Goal: Information Seeking & Learning: Learn about a topic

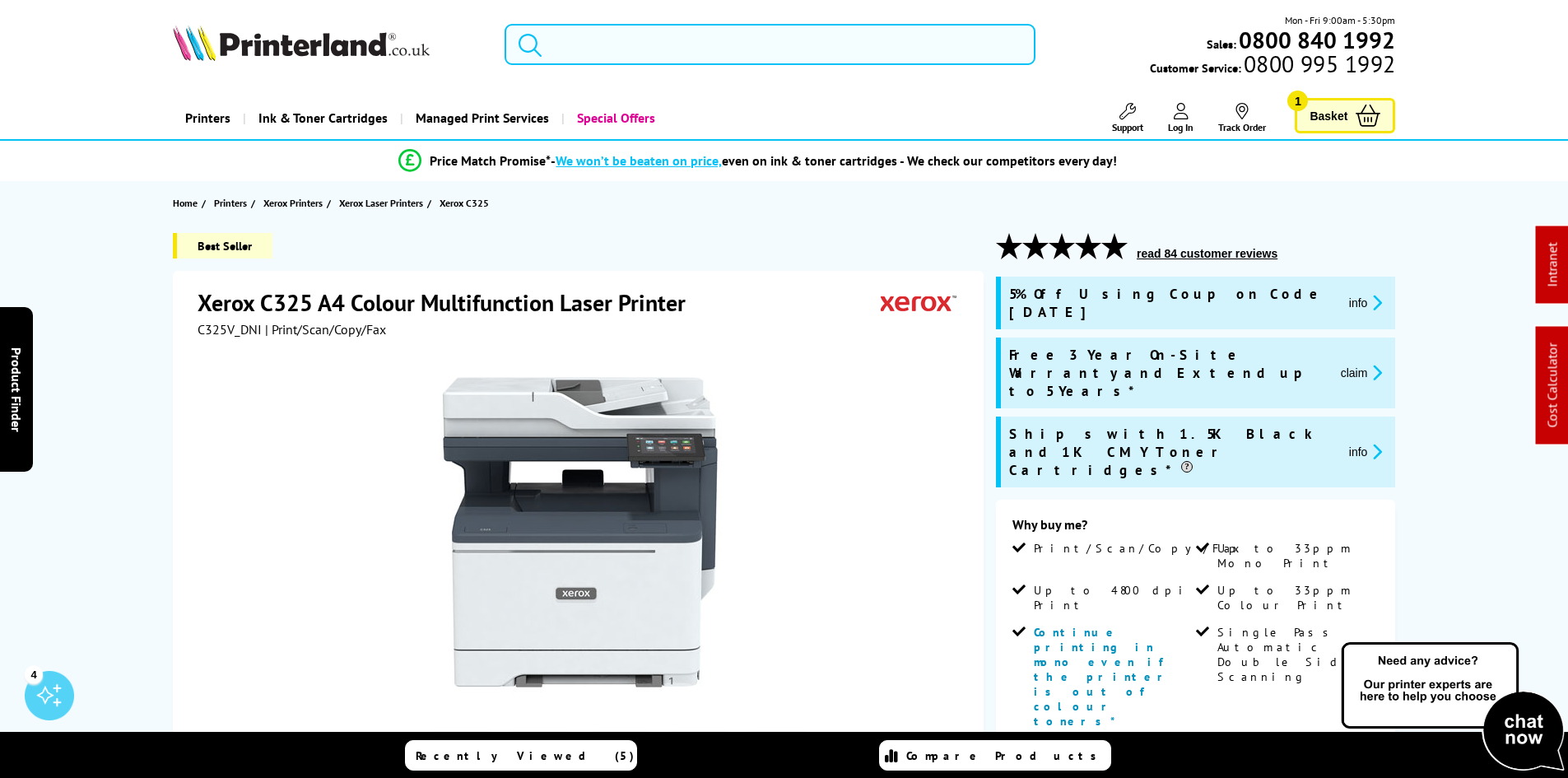
click at [723, 48] on input "search" at bounding box center [770, 45] width 531 height 41
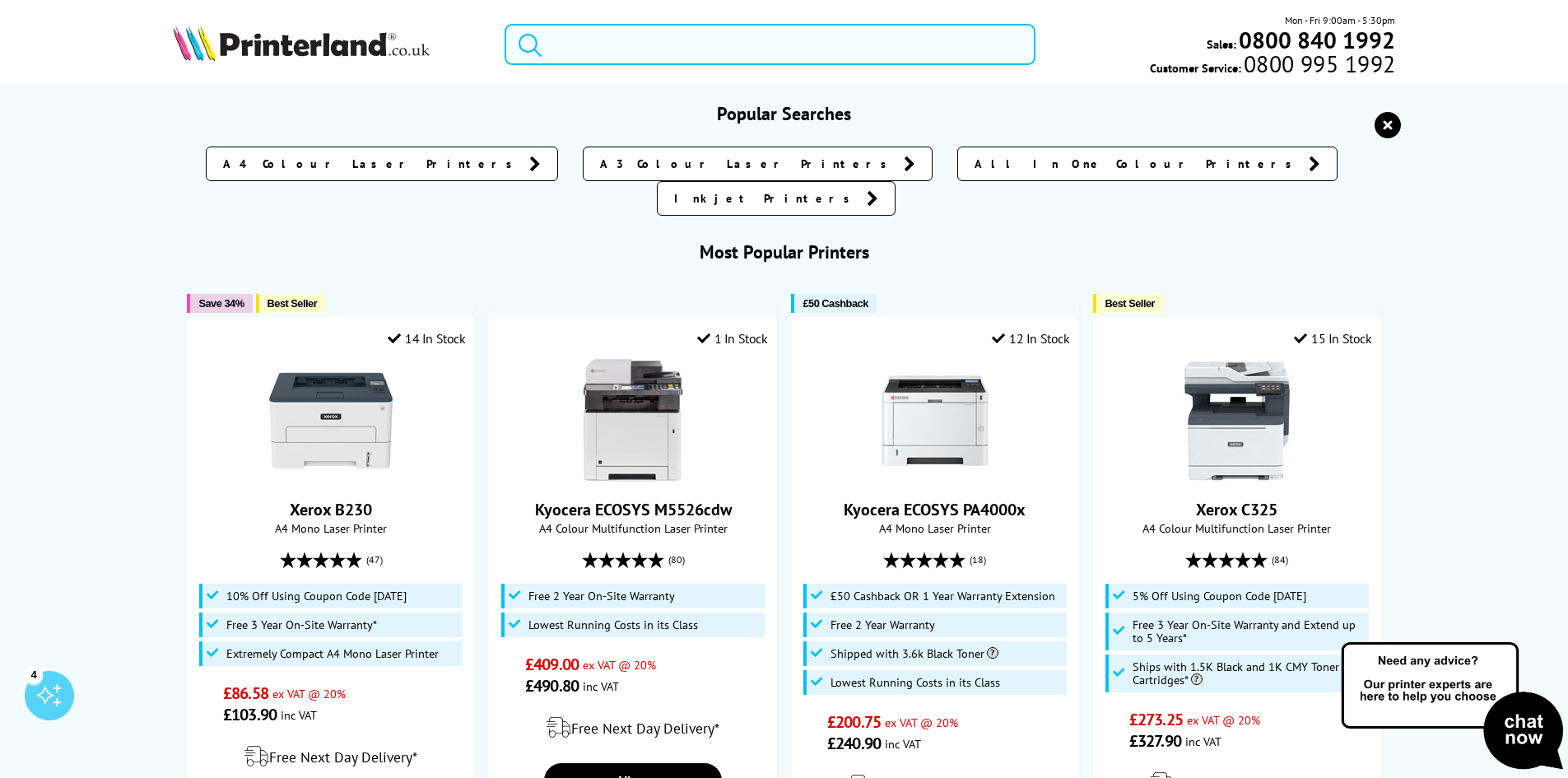
click at [723, 48] on input "search" at bounding box center [770, 45] width 531 height 41
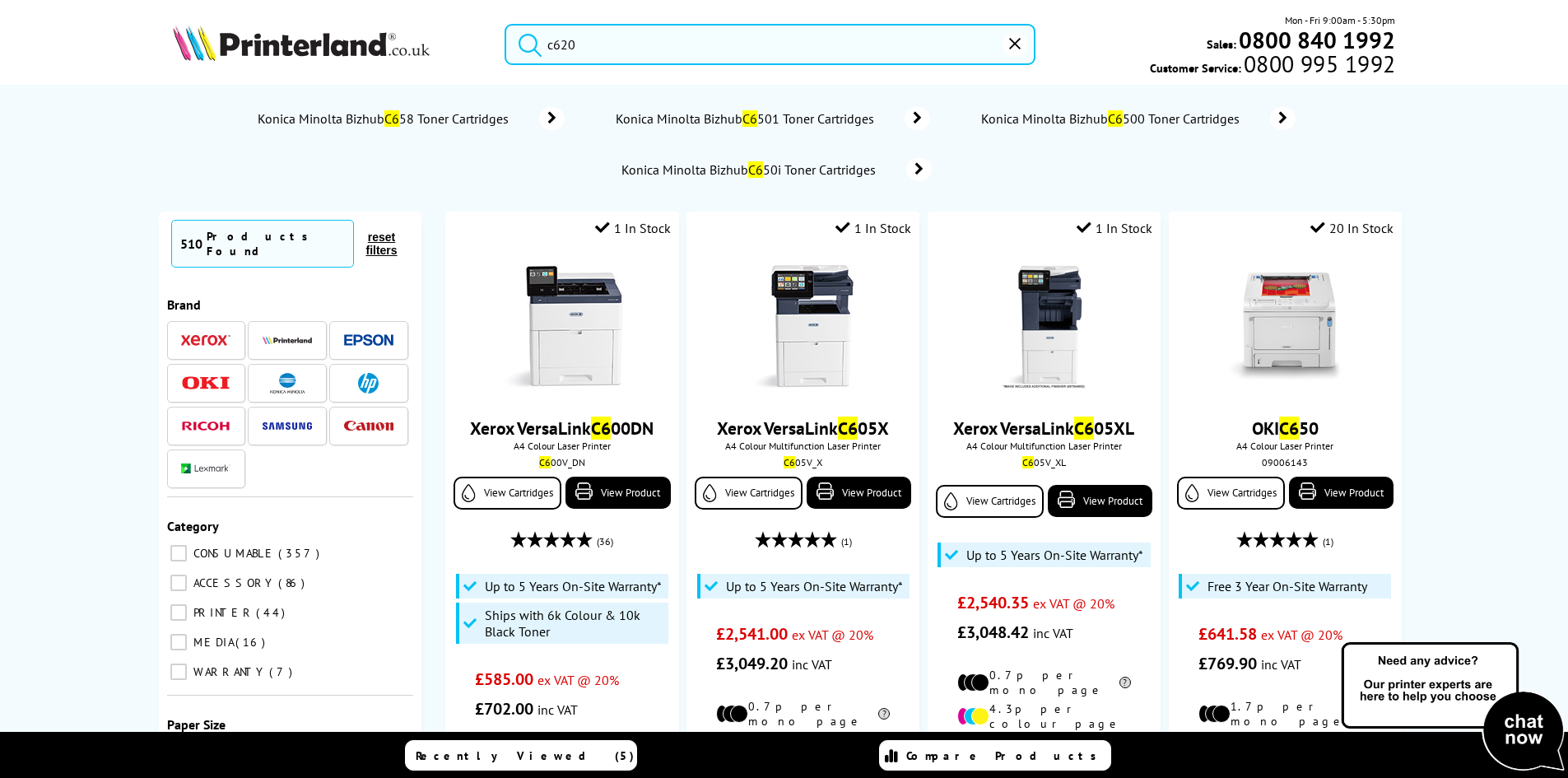
type input "c620"
click at [505, 24] on button "submit" at bounding box center [526, 42] width 41 height 37
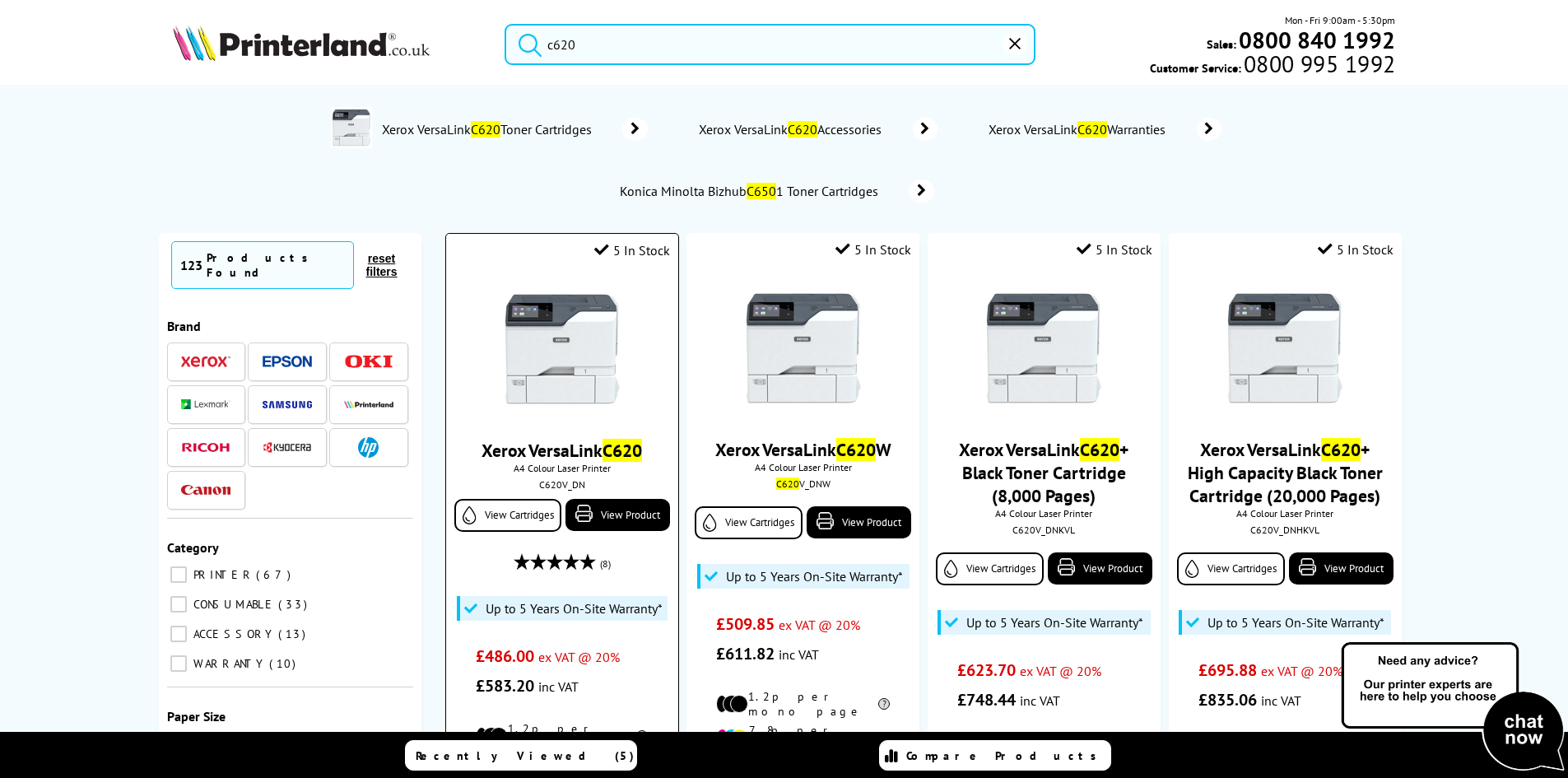
click at [557, 381] on img at bounding box center [562, 348] width 124 height 124
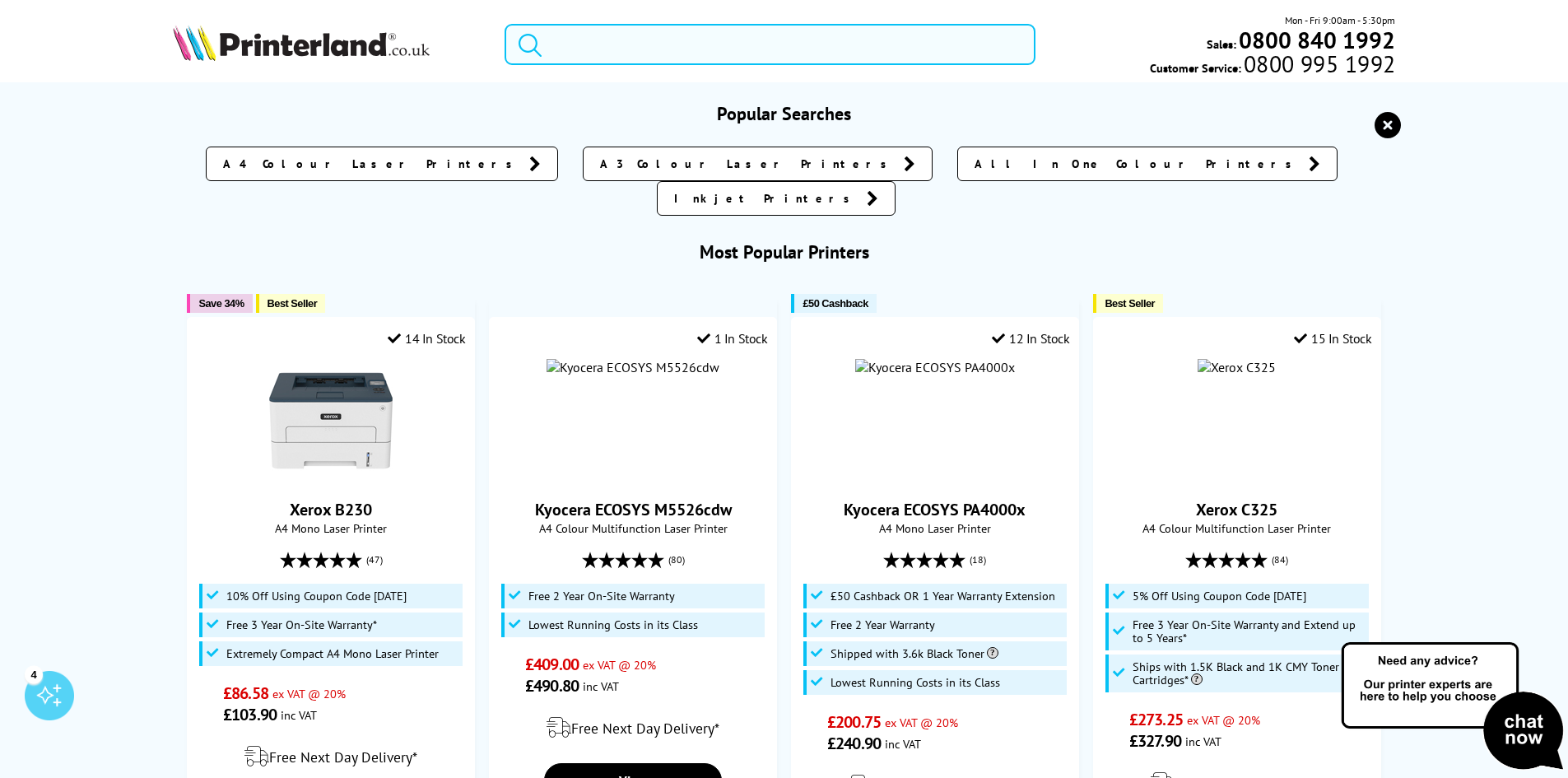
click at [595, 42] on input "search" at bounding box center [770, 45] width 531 height 41
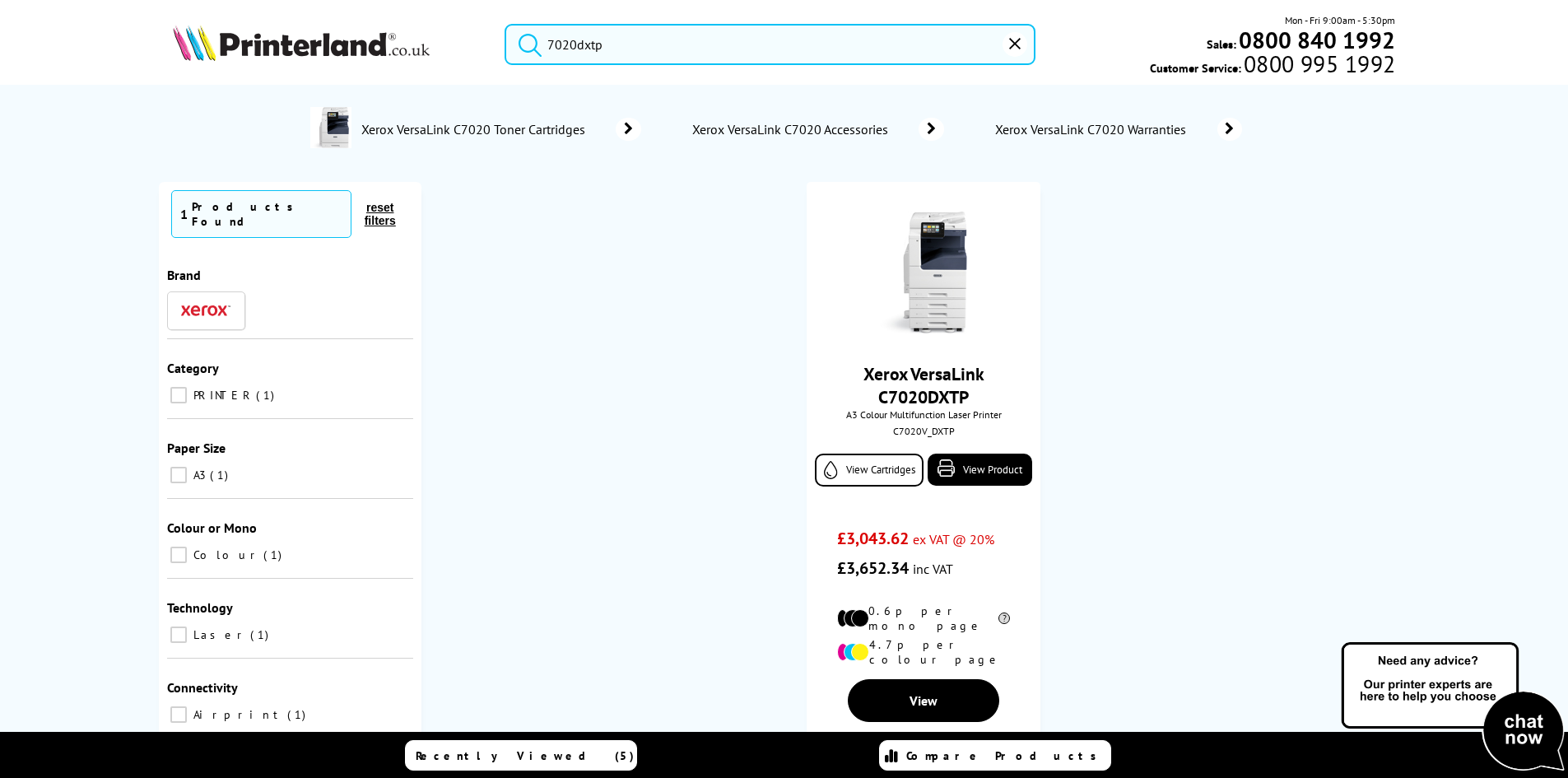
click at [784, 313] on ol "Xerox VersaLink C7020DXTP A3 Colour Multifunction Laser Printer C7020V_DXTP Vie…" at bounding box center [924, 487] width 973 height 611
click at [636, 51] on input "7020dxtp" at bounding box center [770, 45] width 531 height 41
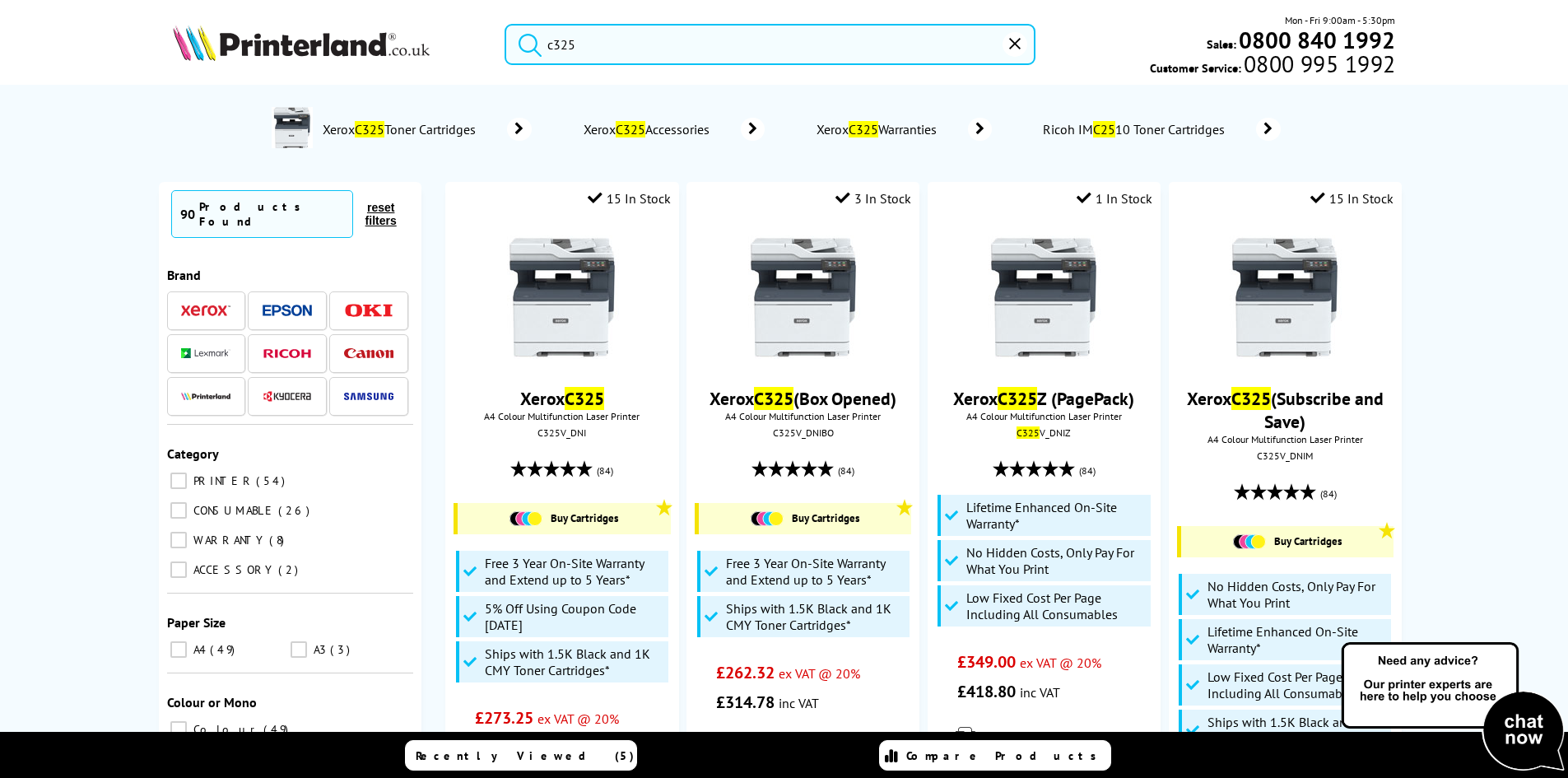
type input "c325"
click at [505, 24] on button "submit" at bounding box center [526, 42] width 41 height 37
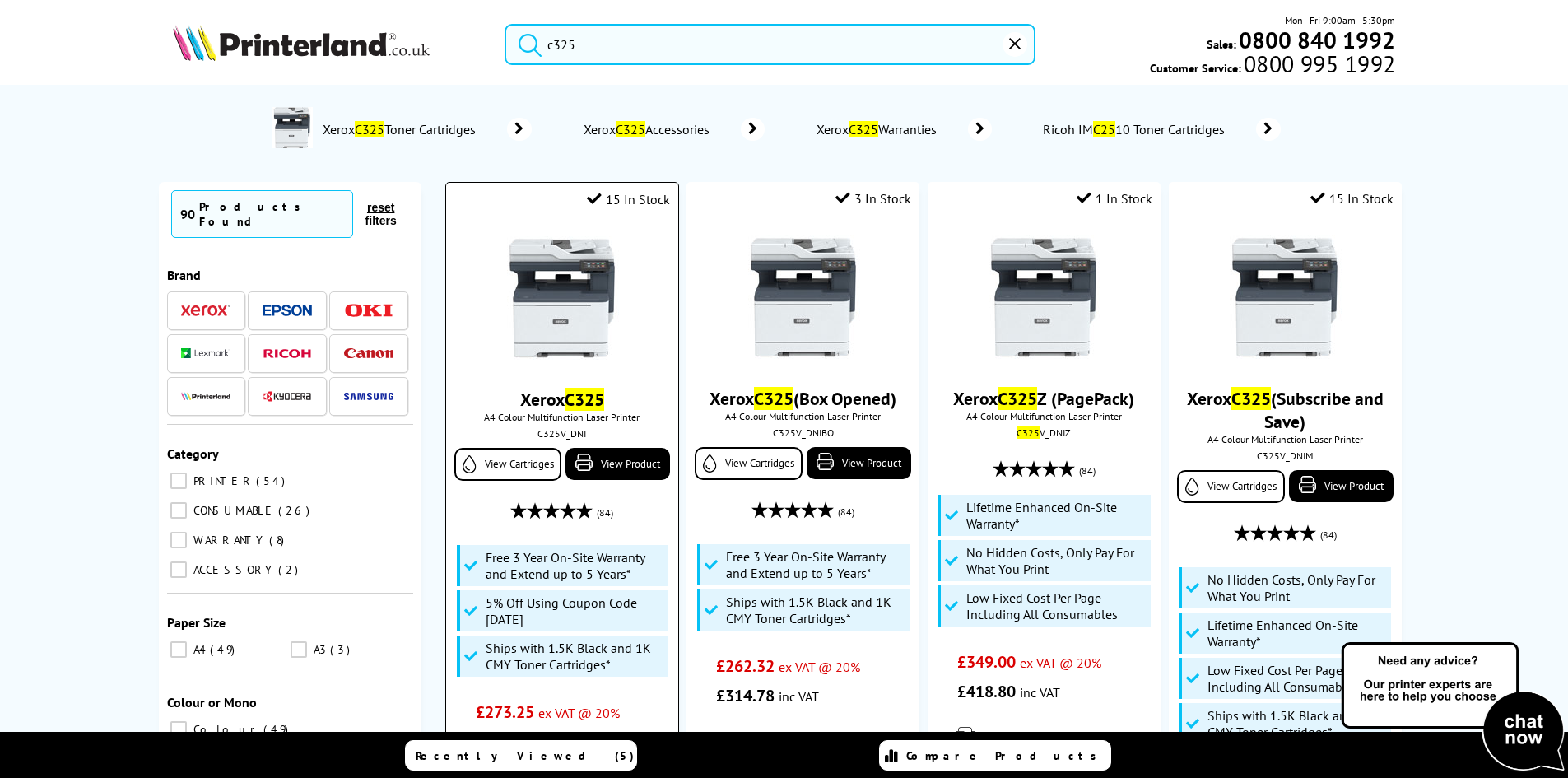
click at [587, 299] on img at bounding box center [562, 298] width 124 height 124
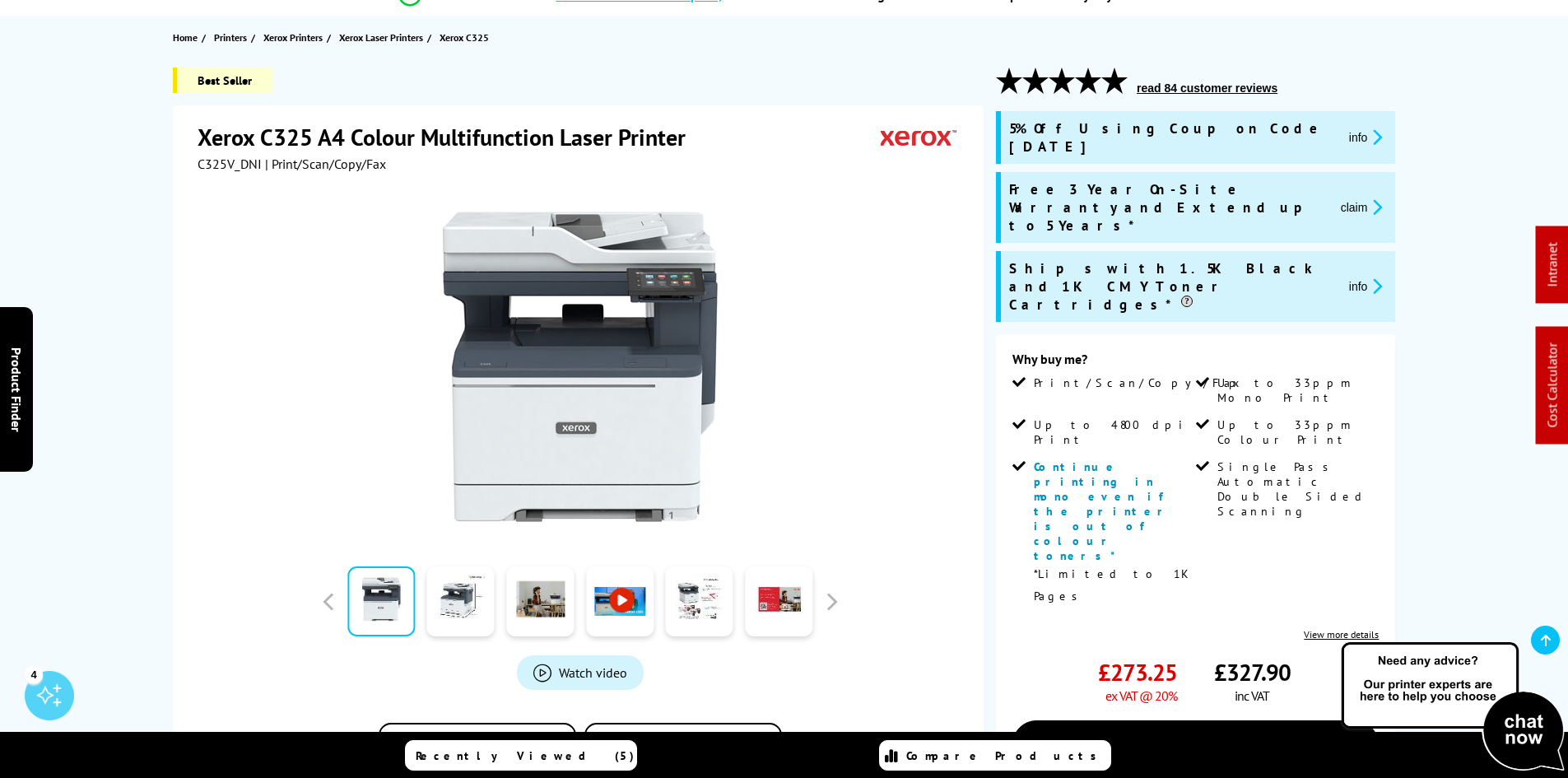
scroll to position [165, 0]
click at [1201, 133] on span "5% Off Using Coupon Code [DATE]" at bounding box center [1172, 138] width 327 height 37
copy span "AUGUST5"
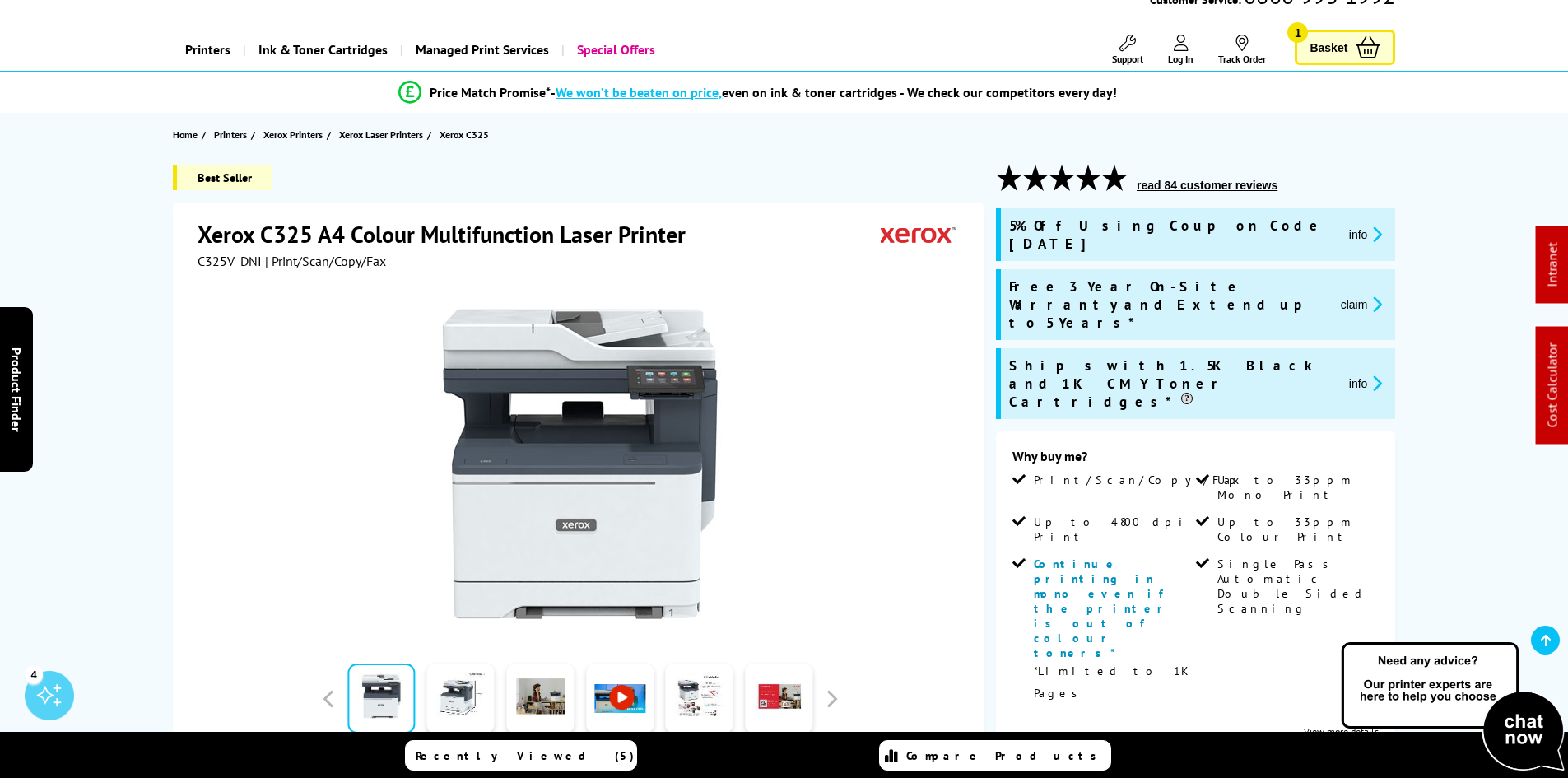
scroll to position [0, 0]
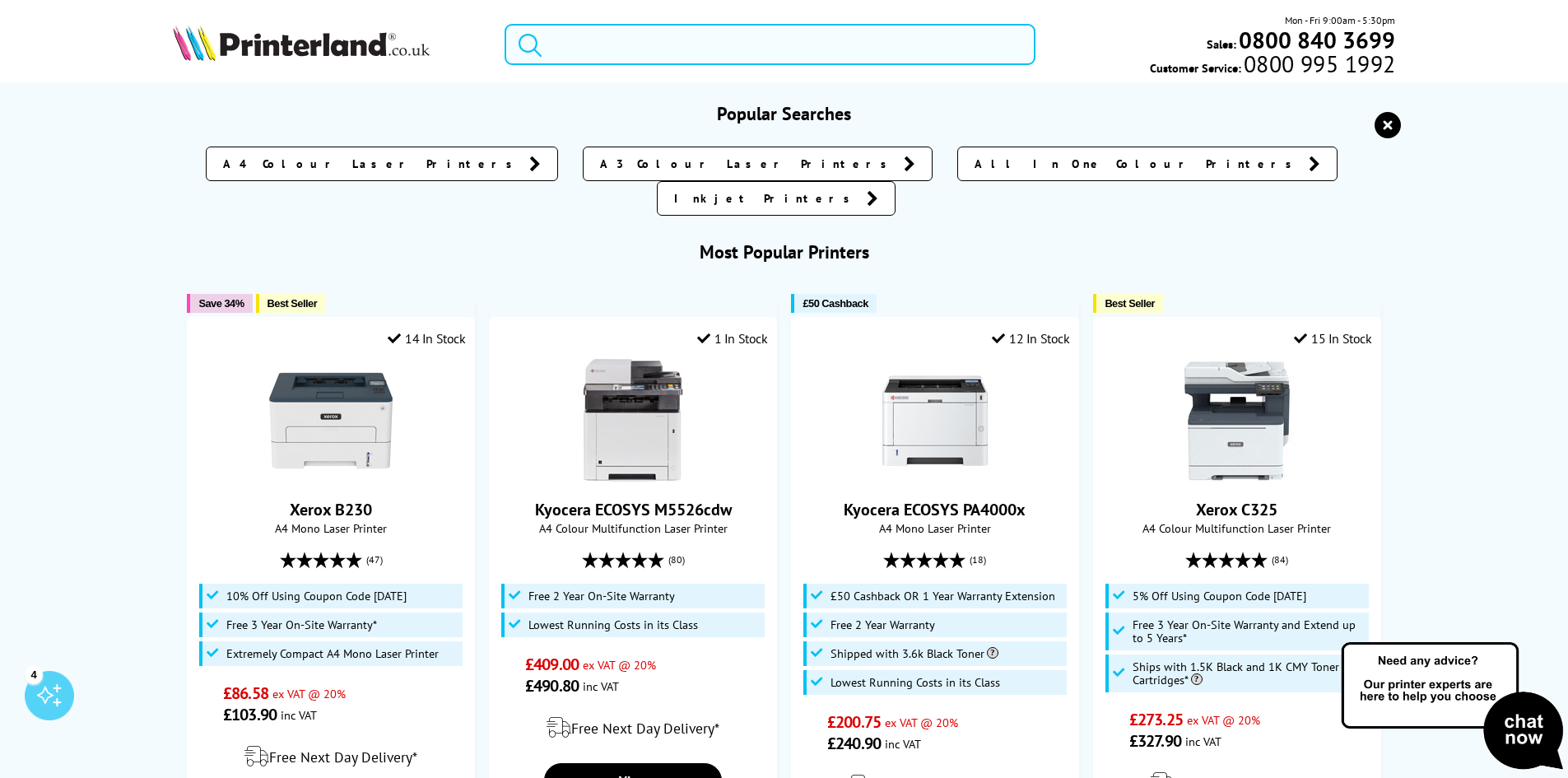
paste input "MFCL6710DWQK1"
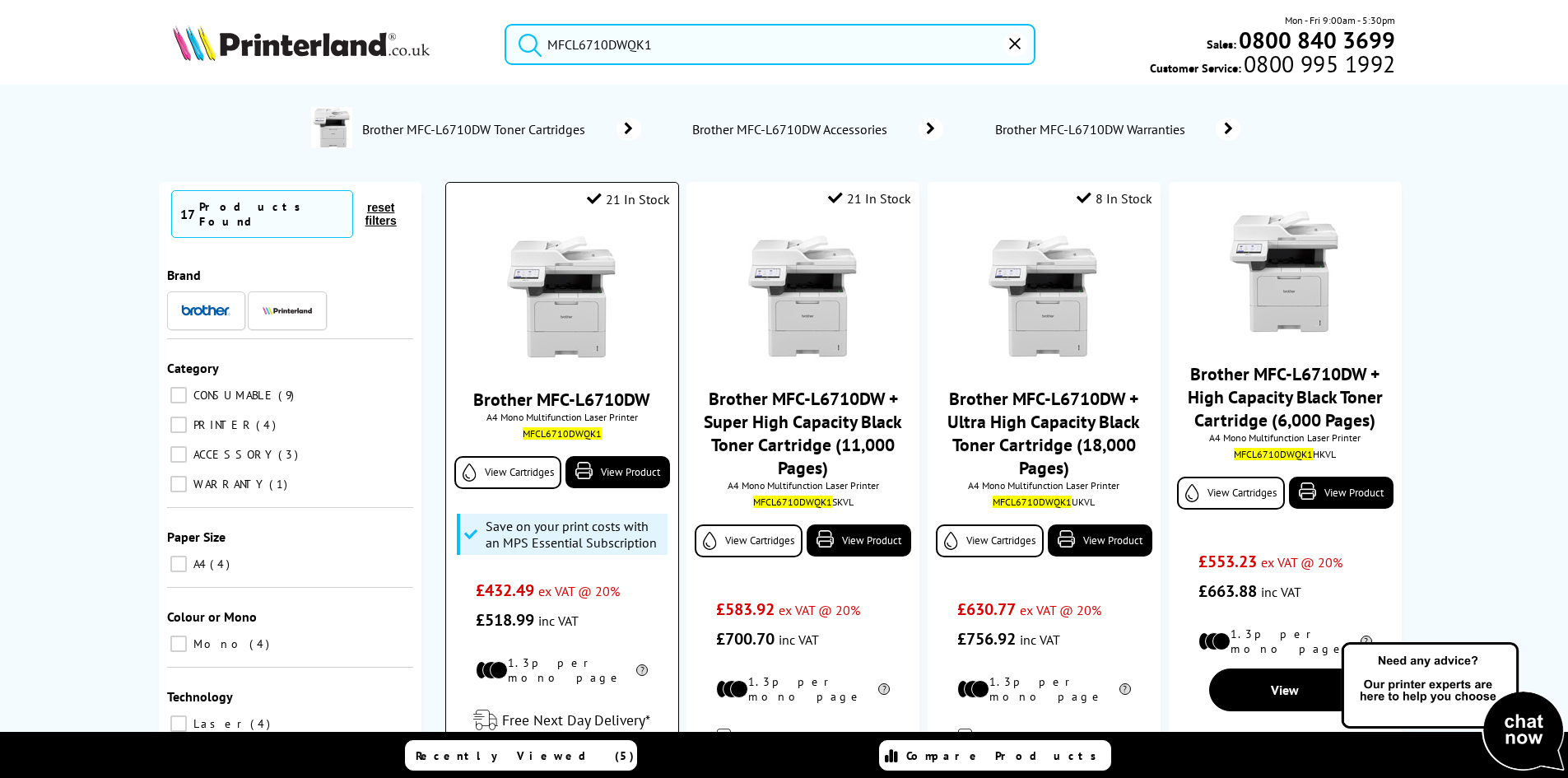
type input "MFCL6710DWQK1"
click at [551, 310] on img at bounding box center [562, 298] width 124 height 124
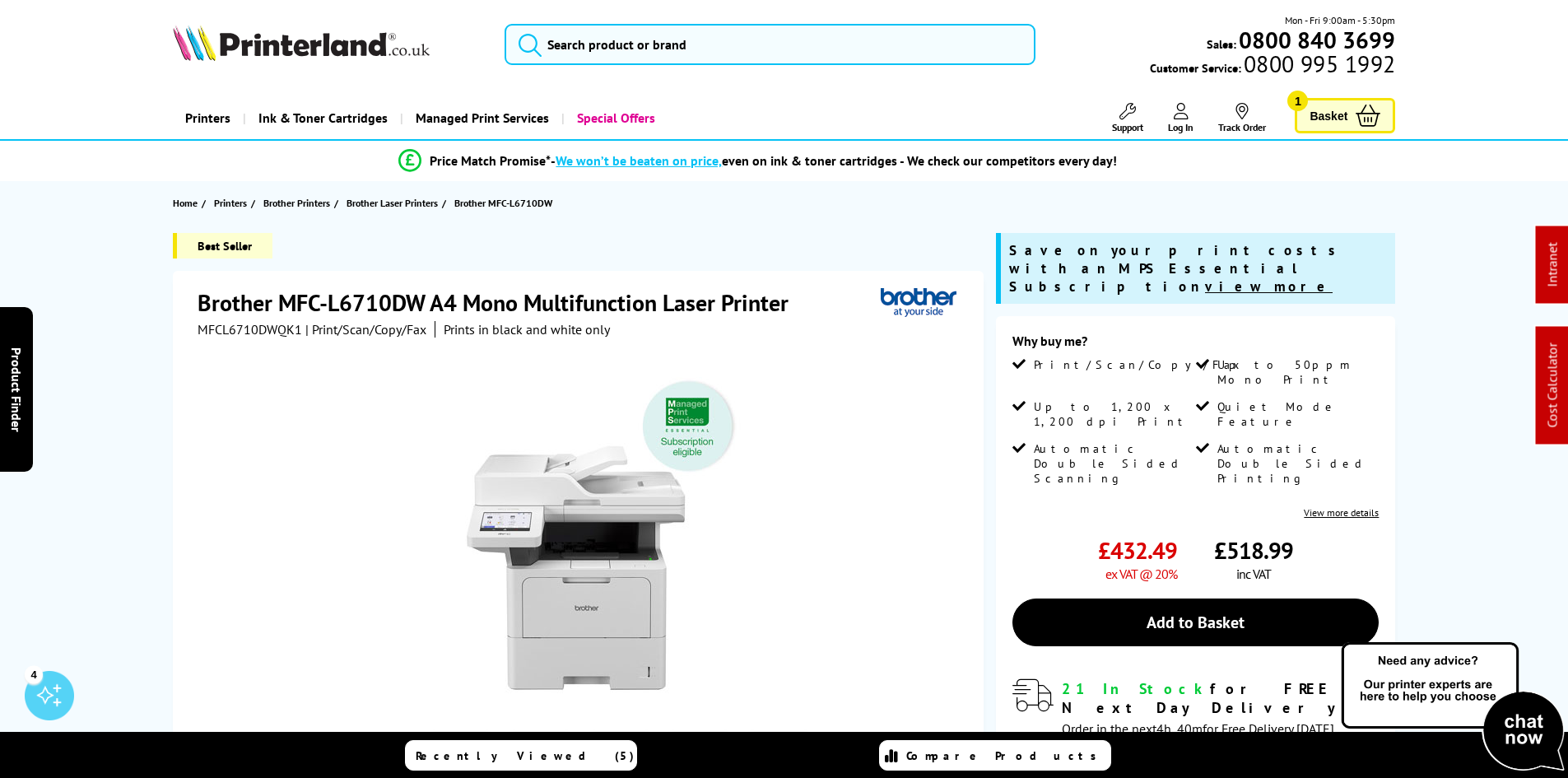
drag, startPoint x: 134, startPoint y: 396, endPoint x: 181, endPoint y: 598, distance: 207.4
click at [134, 396] on div "Best Seller Brother MFC-L6710DW A4 Mono Multifunction Laser Printer MFCL6710DWQ…" at bounding box center [784, 618] width 1318 height 773
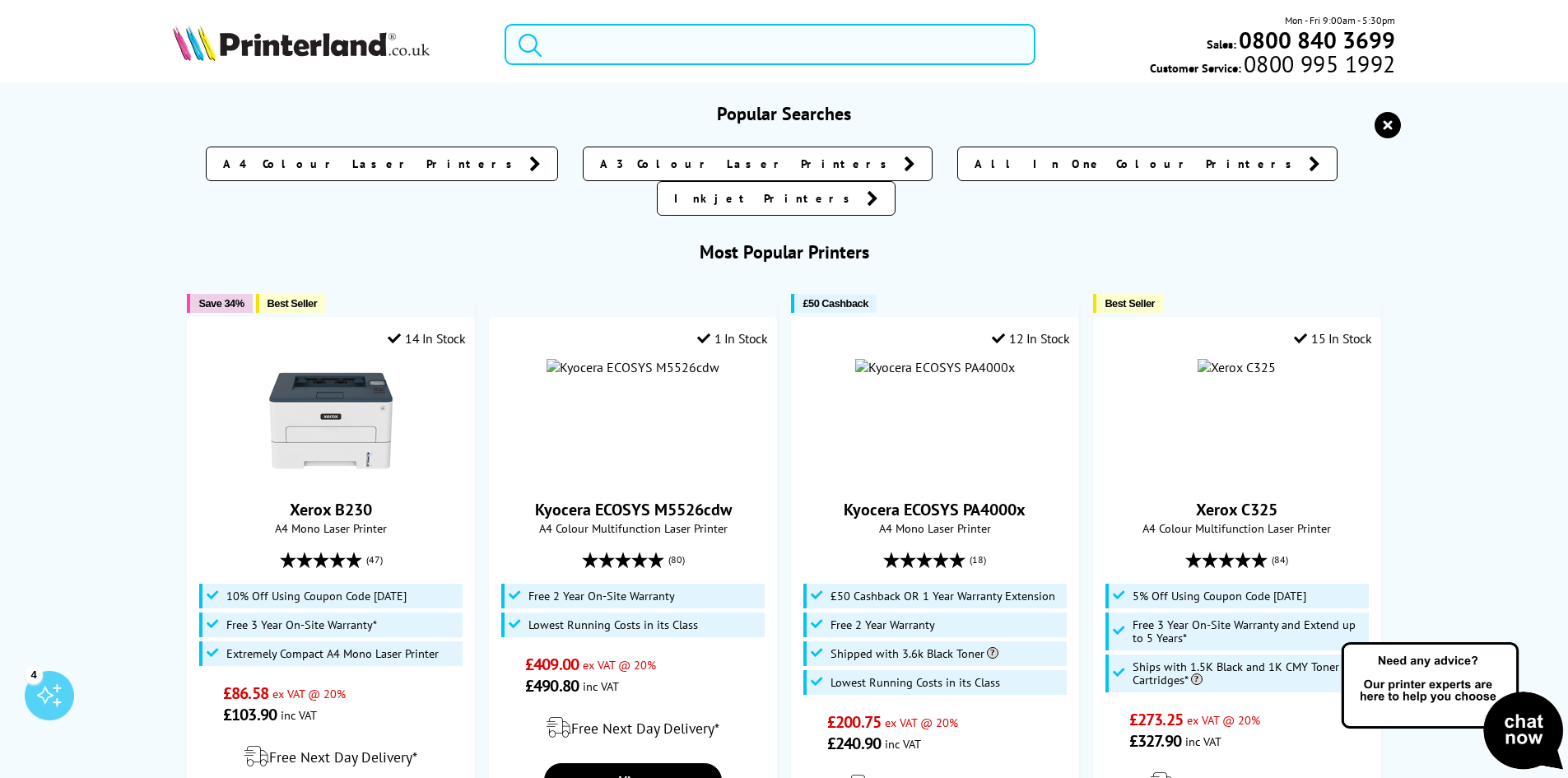
click at [686, 51] on input "search" at bounding box center [770, 45] width 531 height 41
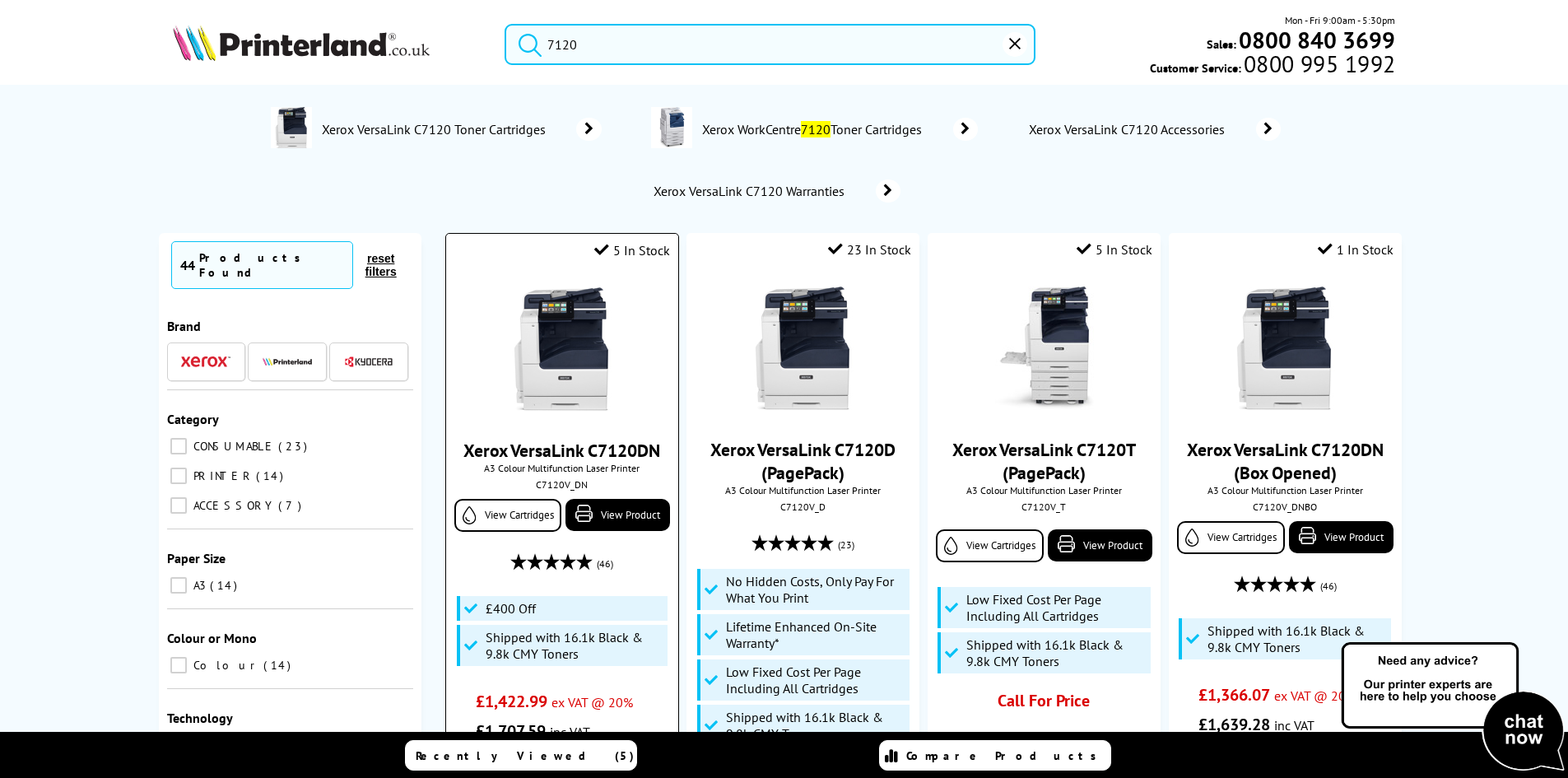
type input "7120"
click at [604, 364] on img at bounding box center [562, 348] width 124 height 124
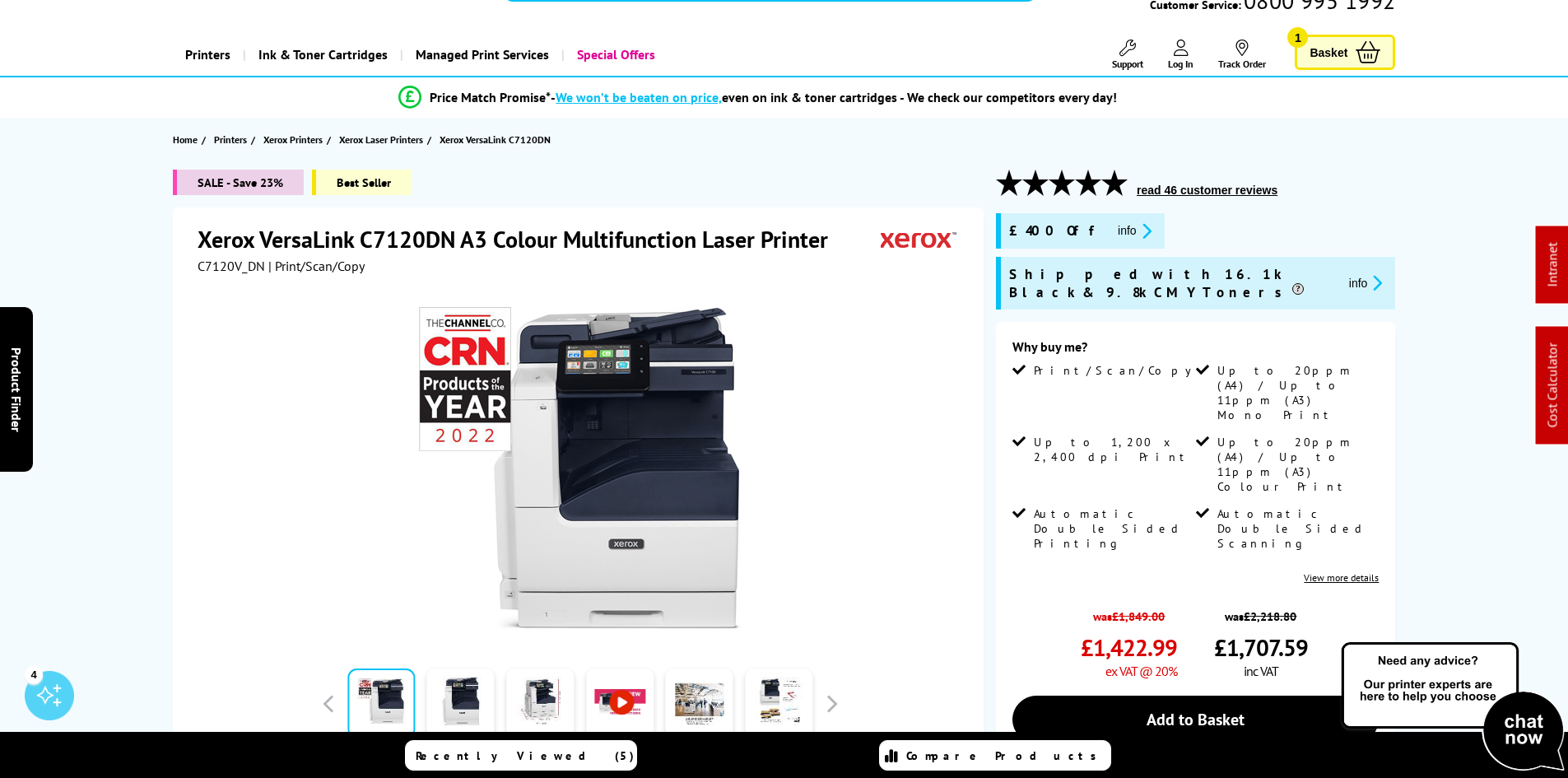
scroll to position [82, 0]
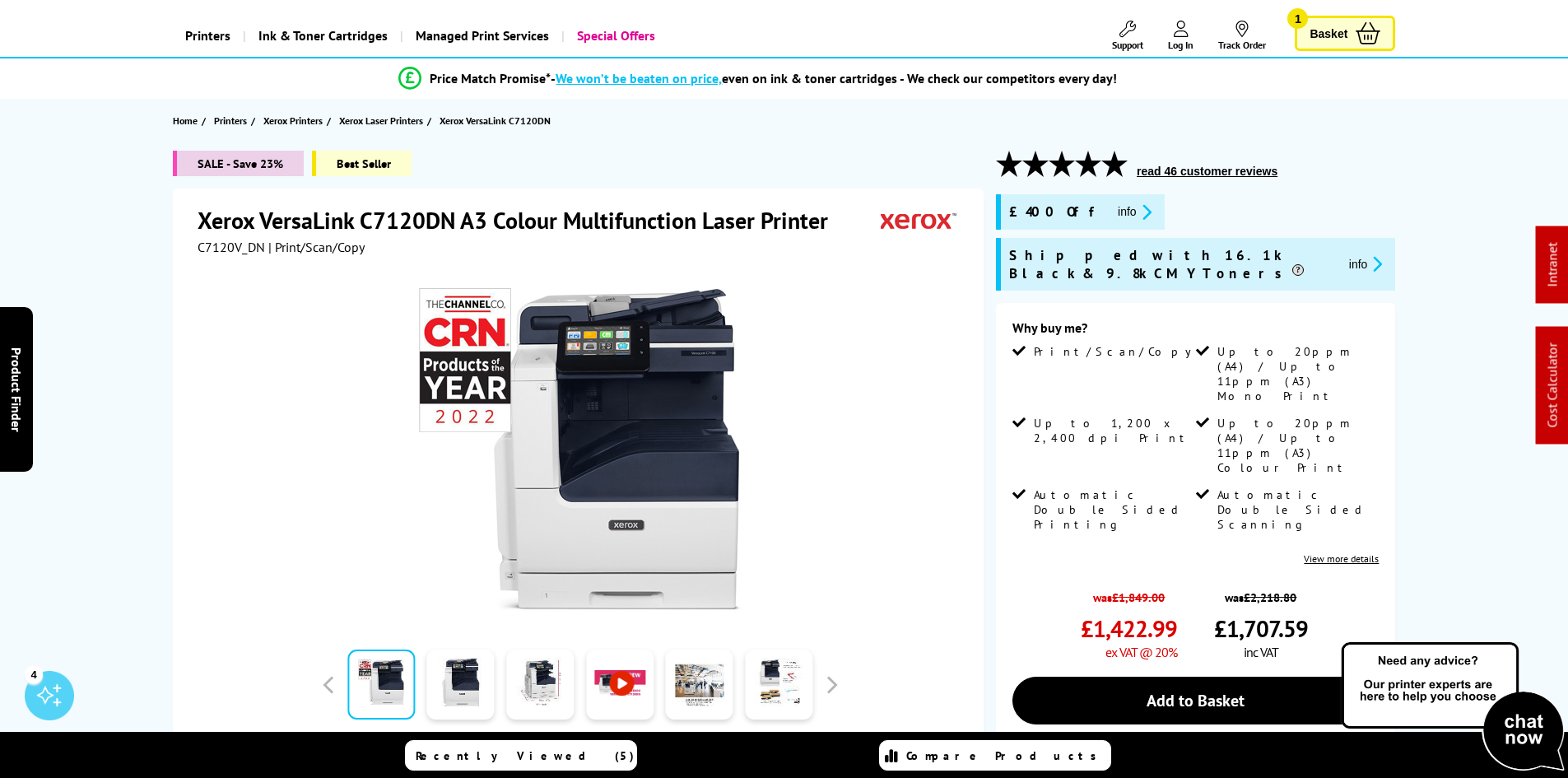
click at [149, 298] on div "SALE - Save 23% Best Seller Xerox VersaLink C7120DN A3 Colour Multifunction Las…" at bounding box center [784, 617] width 1318 height 933
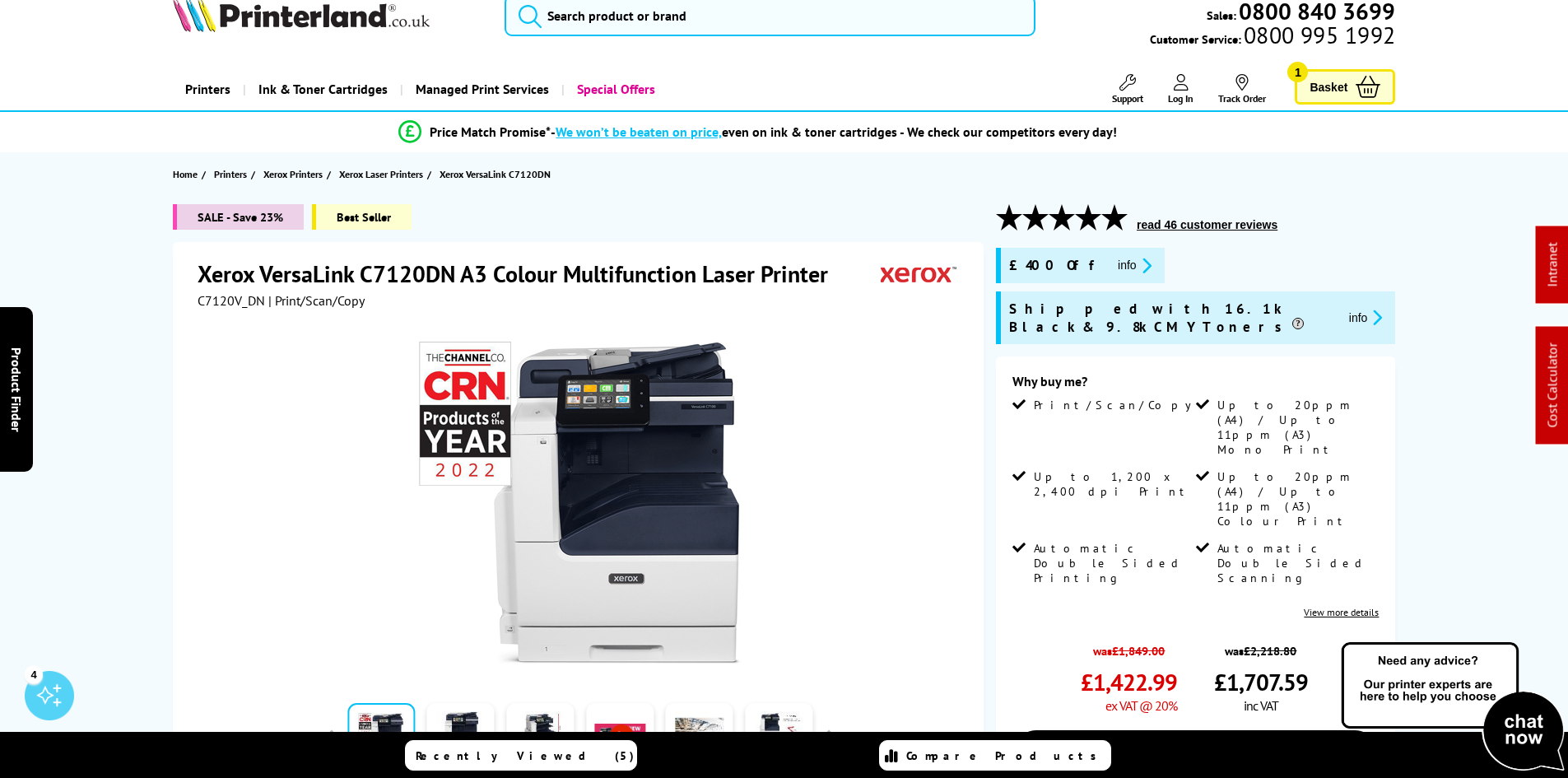
scroll to position [0, 0]
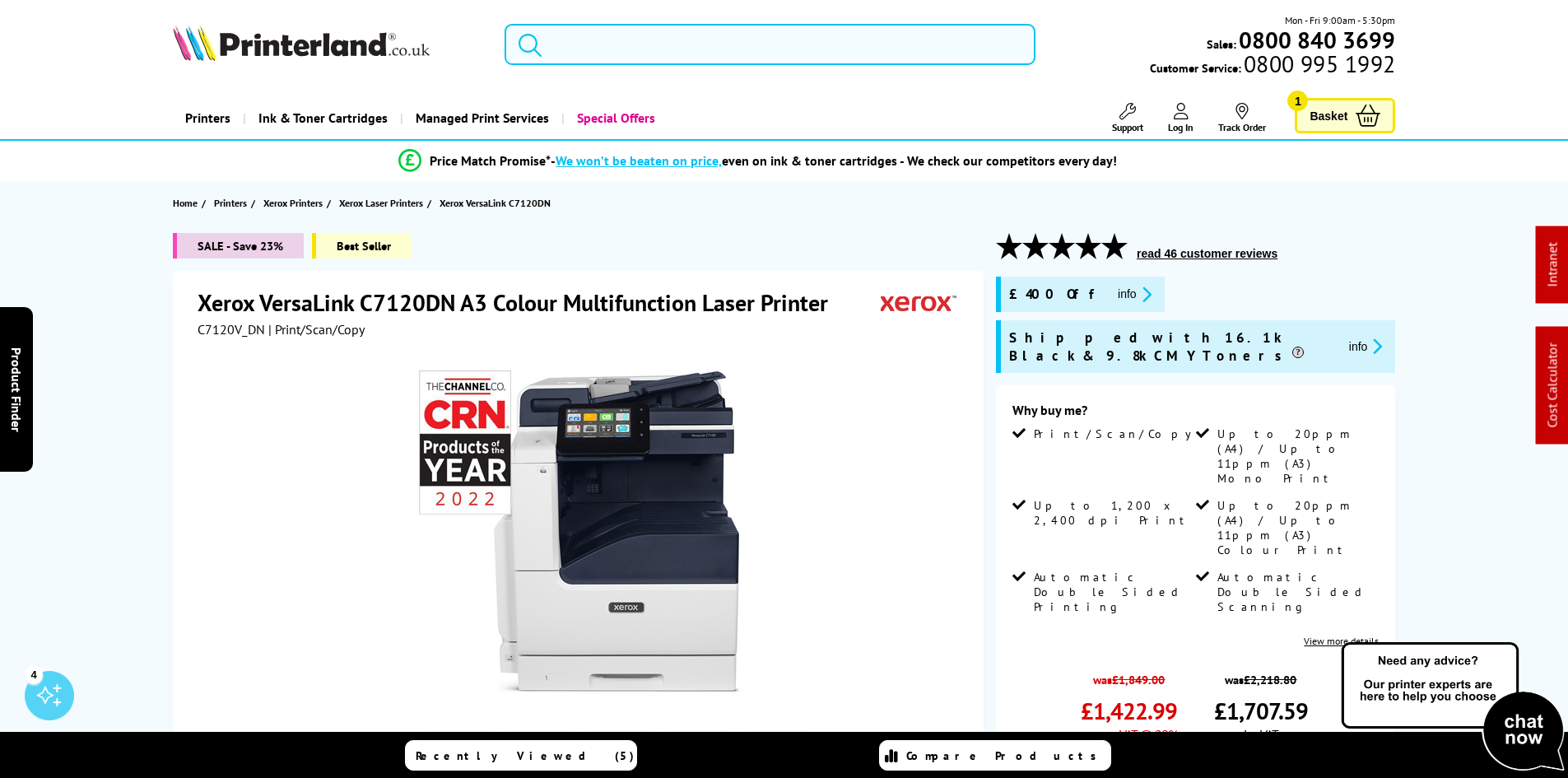
click at [649, 53] on input "search" at bounding box center [770, 45] width 531 height 41
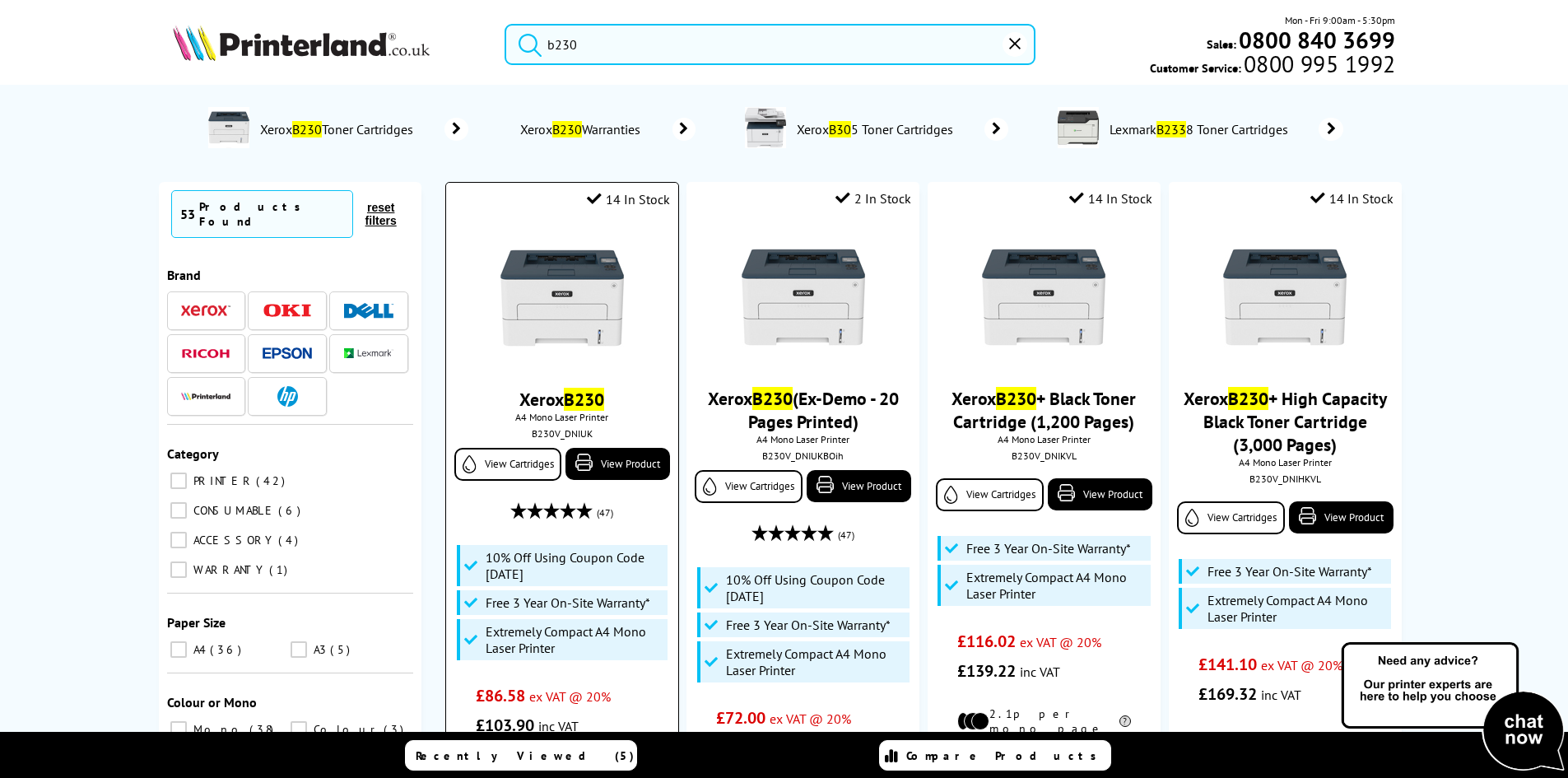
type input "b230"
click at [597, 285] on img at bounding box center [562, 298] width 124 height 124
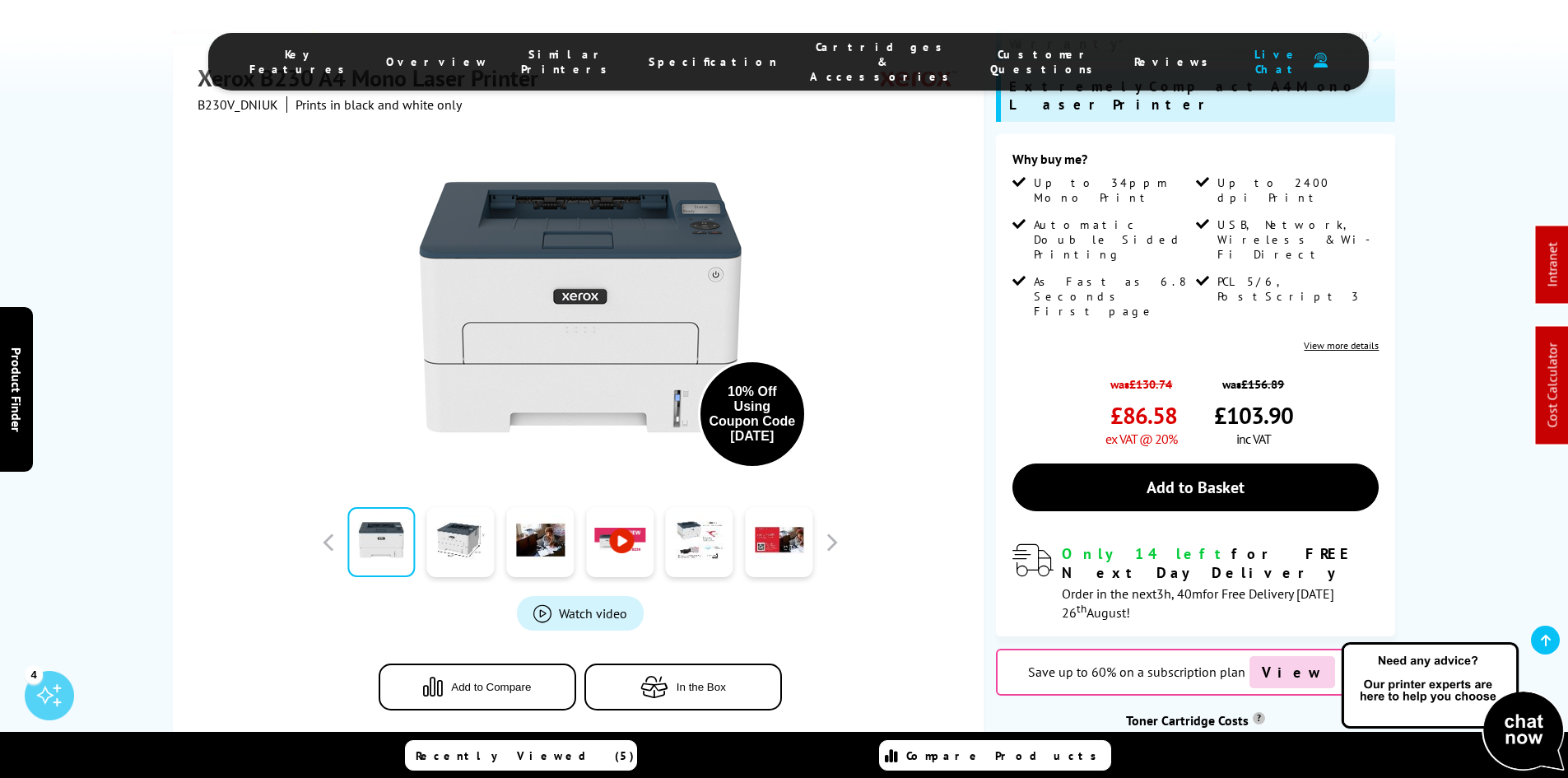
click at [250, 104] on span "B230V_DNIUK" at bounding box center [238, 104] width 81 height 16
copy span "B230V_DNIUK"
click at [144, 394] on div "SALE - Save 34% Best Seller Xerox B230 A4 Mono Laser Printer B230V_DNIUK Prints…" at bounding box center [784, 387] width 1318 height 967
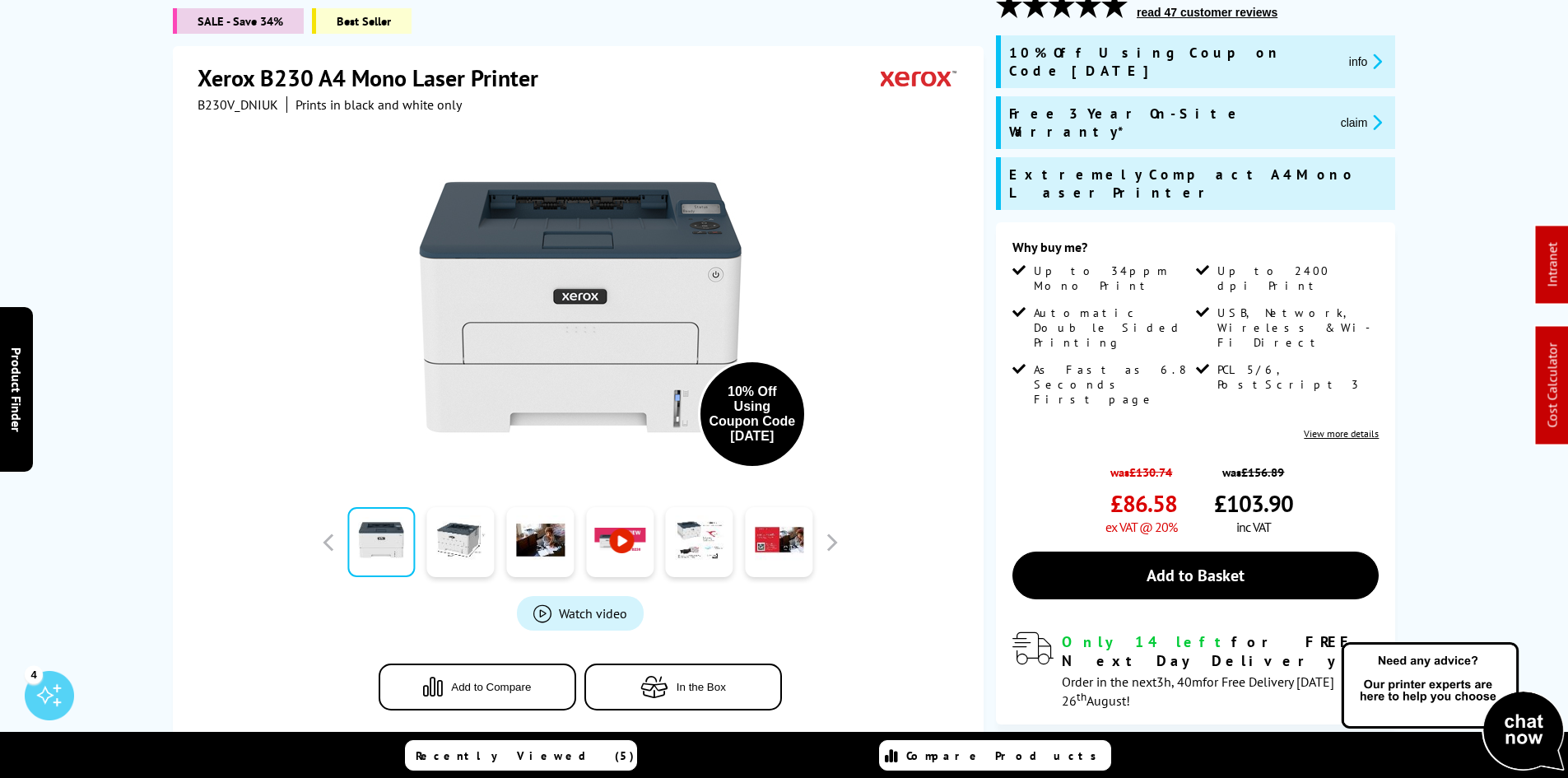
scroll to position [82, 0]
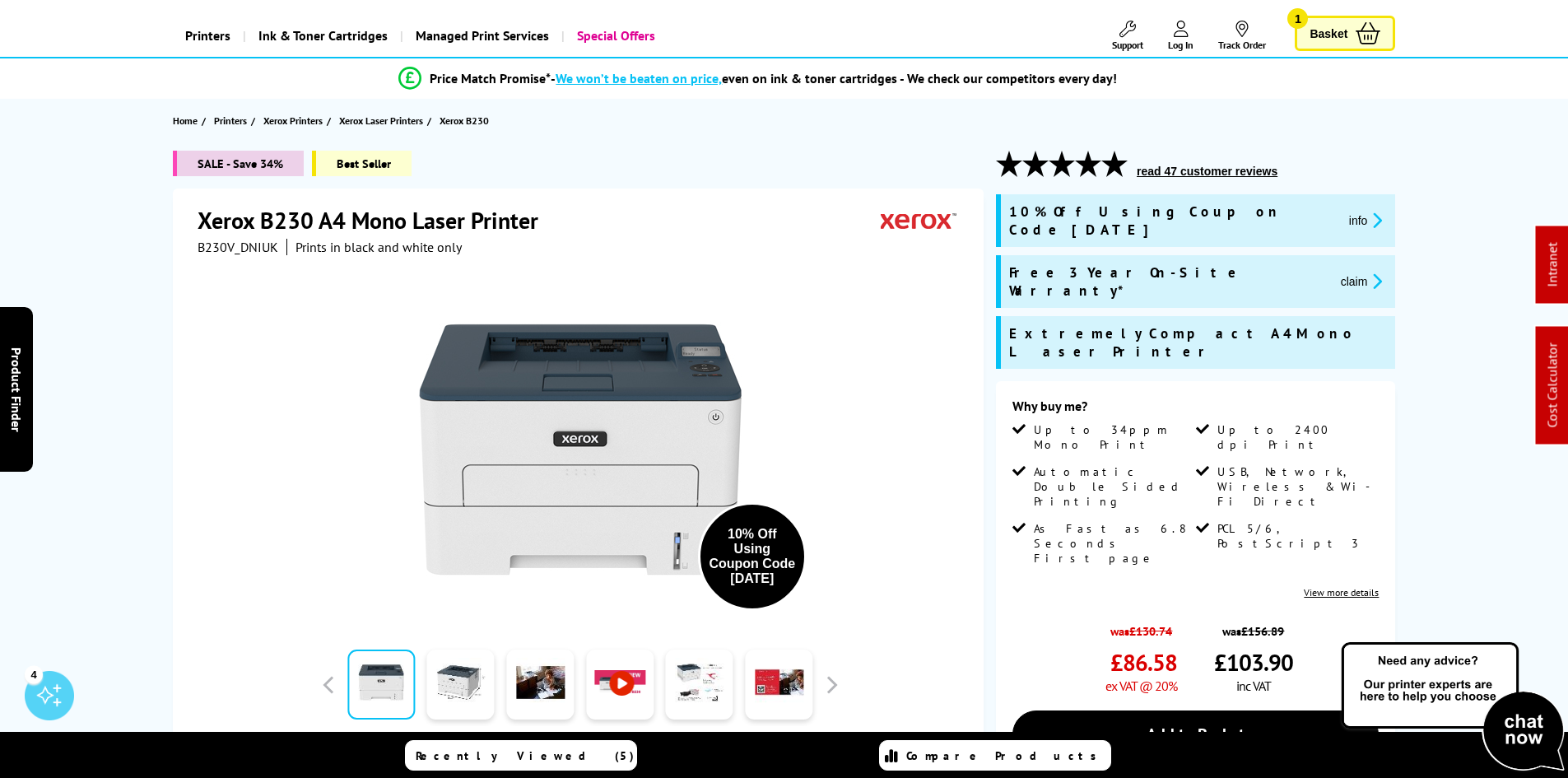
click at [222, 242] on span "B230V_DNIUK" at bounding box center [238, 247] width 81 height 16
copy span "B230V_DNIUK"
click at [243, 250] on span "B230V_DNIUK" at bounding box center [238, 247] width 81 height 16
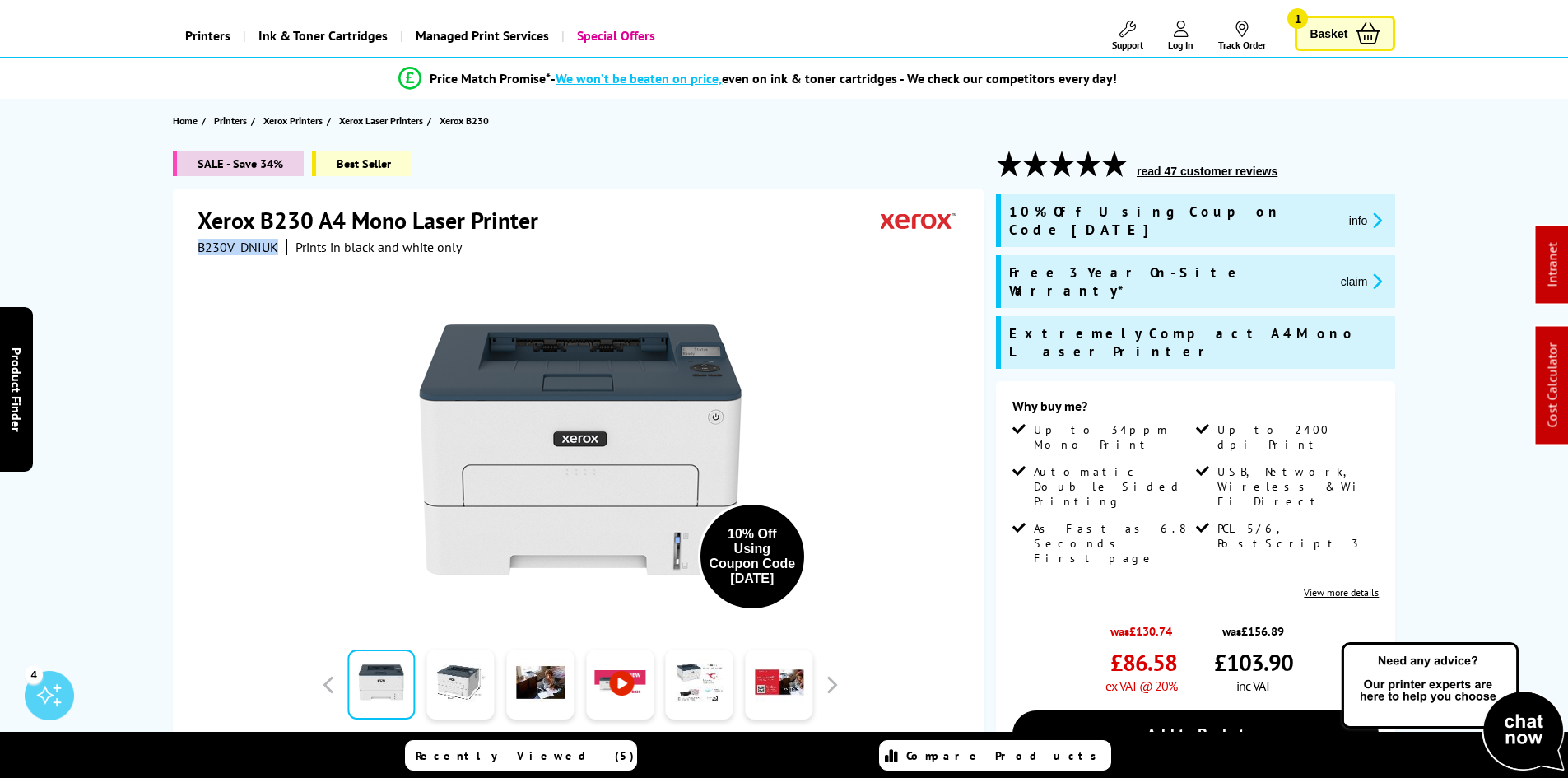
click at [242, 248] on span "B230V_DNIUK" at bounding box center [238, 247] width 81 height 16
copy span "B230V_DNIUK"
drag, startPoint x: 1222, startPoint y: 258, endPoint x: 1225, endPoint y: 269, distance: 11.4
click at [1336, 272] on button "claim" at bounding box center [1362, 281] width 52 height 19
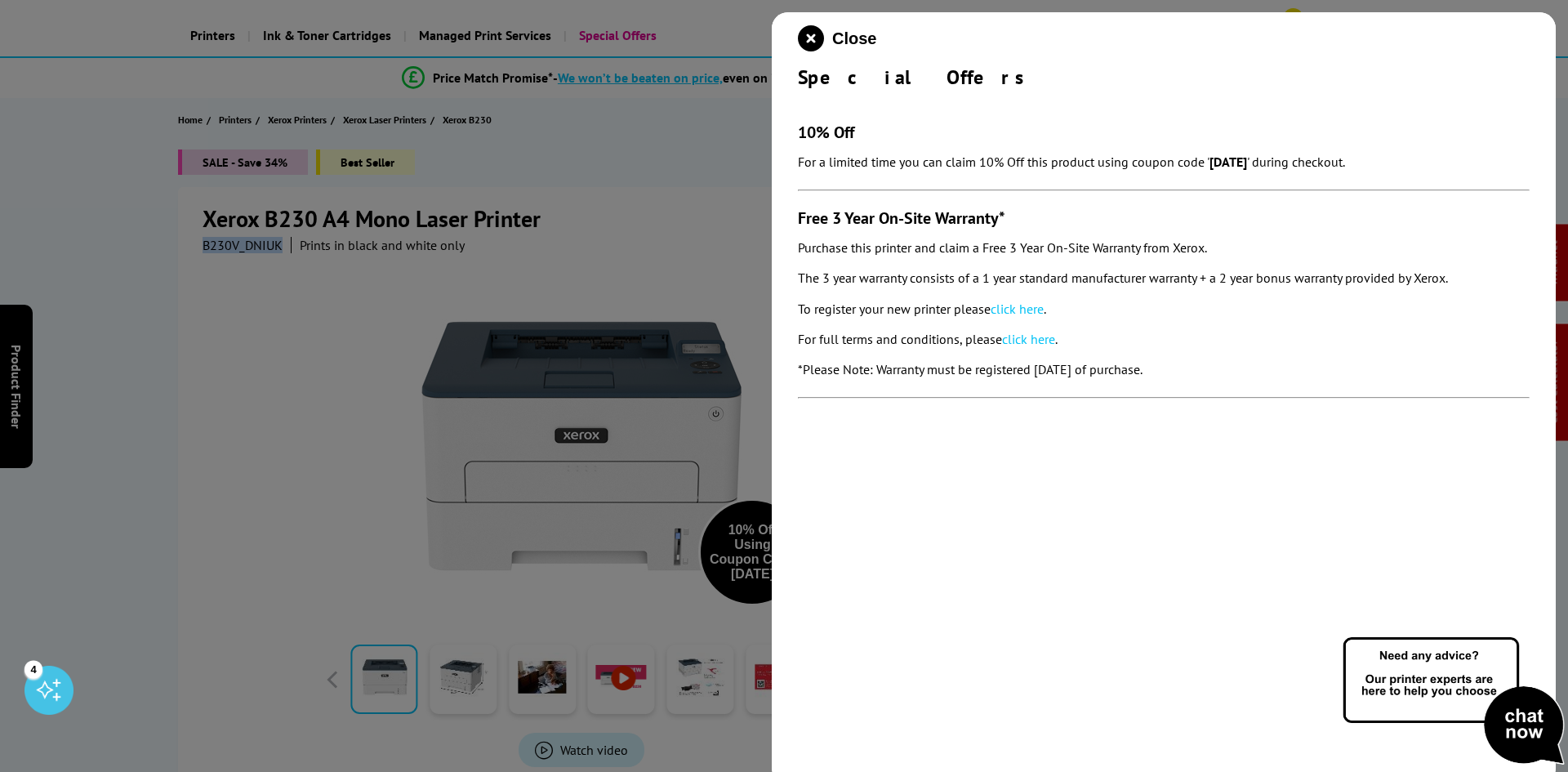
drag, startPoint x: 793, startPoint y: 227, endPoint x: 1207, endPoint y: 360, distance: 434.8
click at [1207, 360] on div "Close Special Offers 10% Off For a limited time you can claim 10% Off this prod…" at bounding box center [1164, 398] width 784 height 772
copy section "Free 3 Year On-Site Warranty* Purchase this printer and claim a Free 3 Year On-…"
drag, startPoint x: 802, startPoint y: 40, endPoint x: 641, endPoint y: 271, distance: 281.6
click at [802, 40] on icon "close modal" at bounding box center [811, 39] width 27 height 27
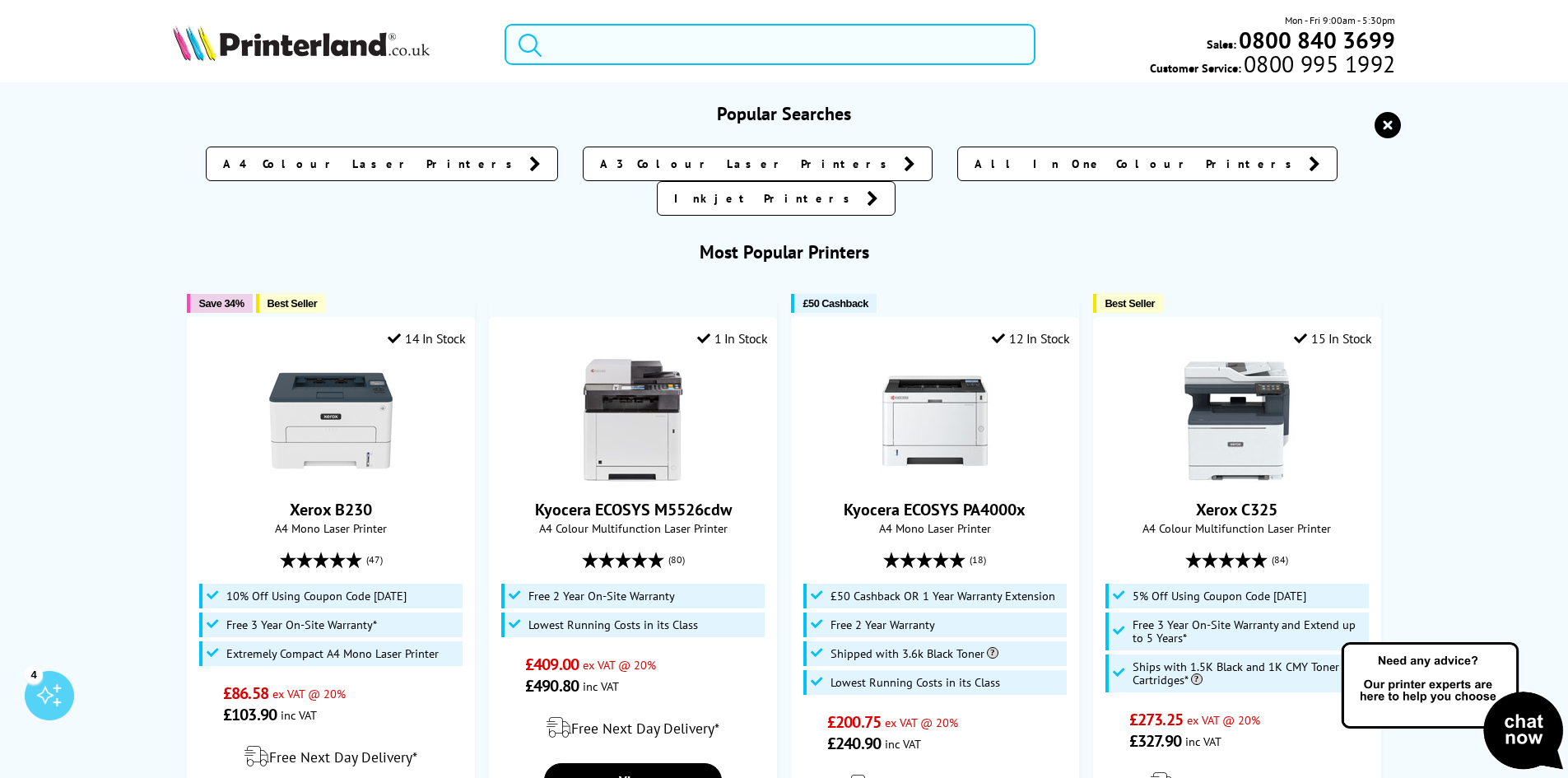
click at [680, 53] on input "search" at bounding box center [770, 45] width 531 height 41
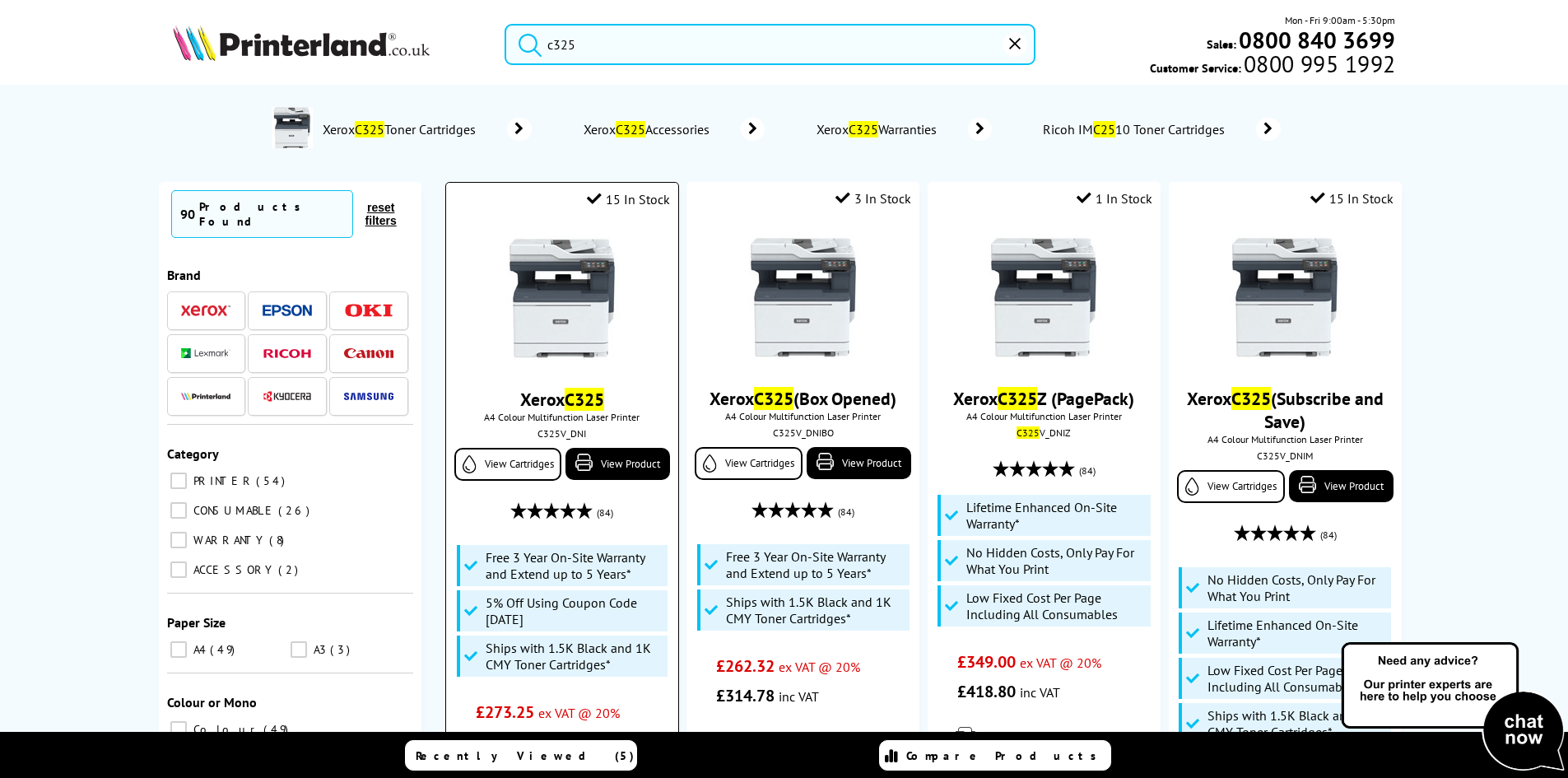
type input "c325"
click at [600, 270] on img at bounding box center [562, 298] width 124 height 124
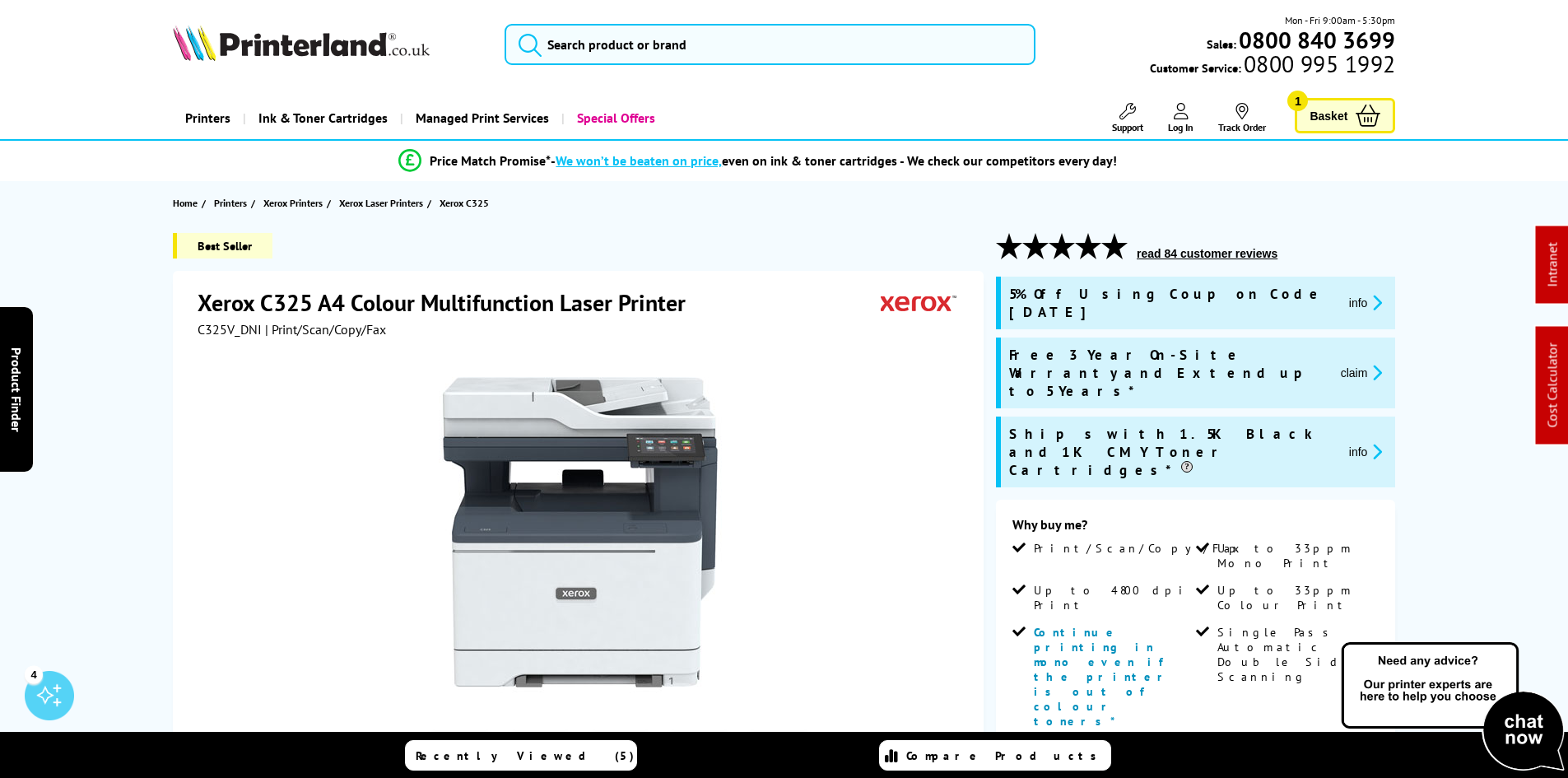
click at [136, 408] on div "Best Seller Xerox C325 A4 Colour Multifunction Laser Printer C325V_DNI | Print/…" at bounding box center [784, 763] width 1318 height 1061
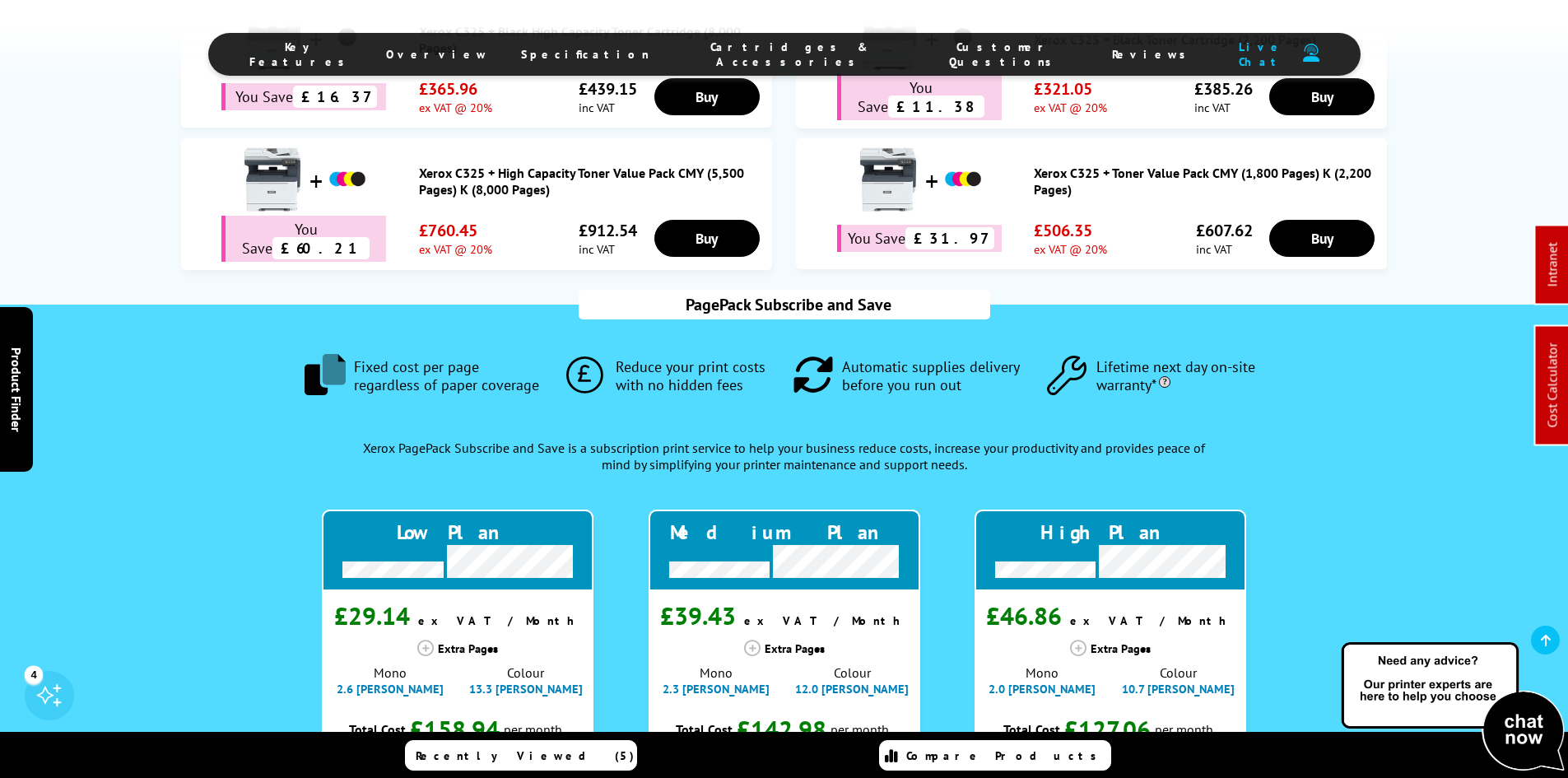
click at [758, 58] on span "Cartridges & Accessories" at bounding box center [791, 53] width 216 height 29
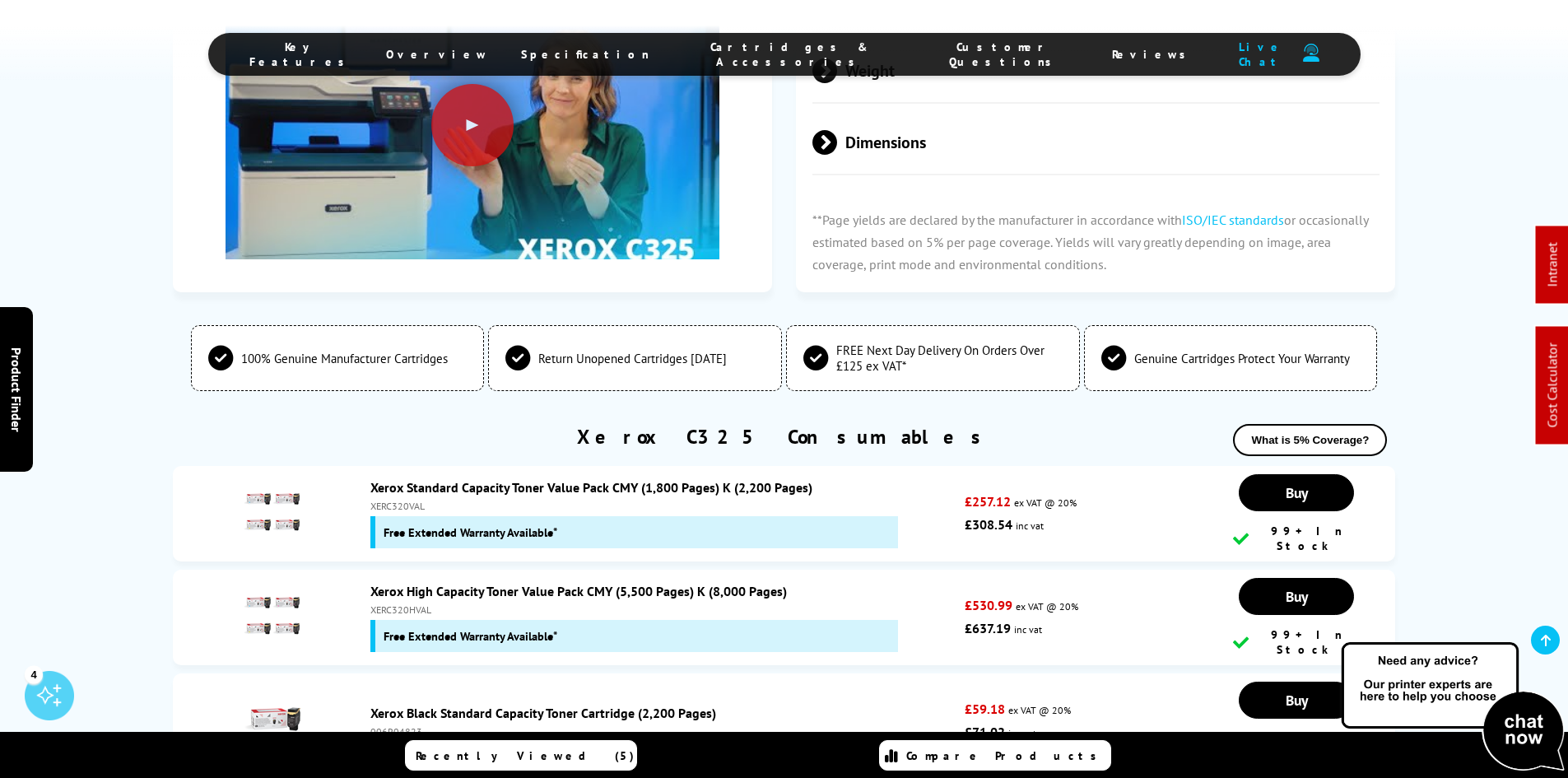
click at [646, 53] on span "Specification" at bounding box center [586, 54] width 128 height 15
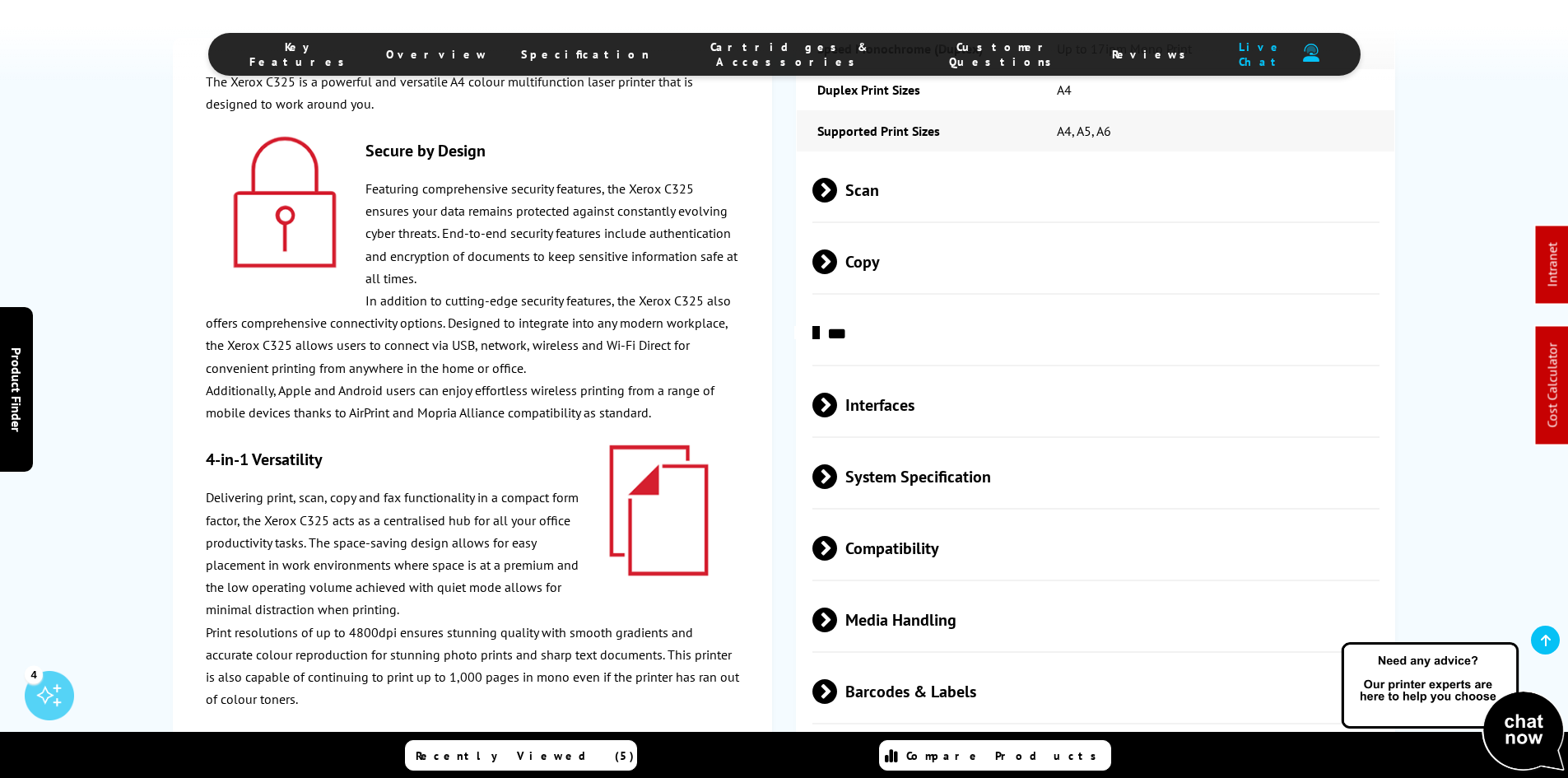
scroll to position [4491, 0]
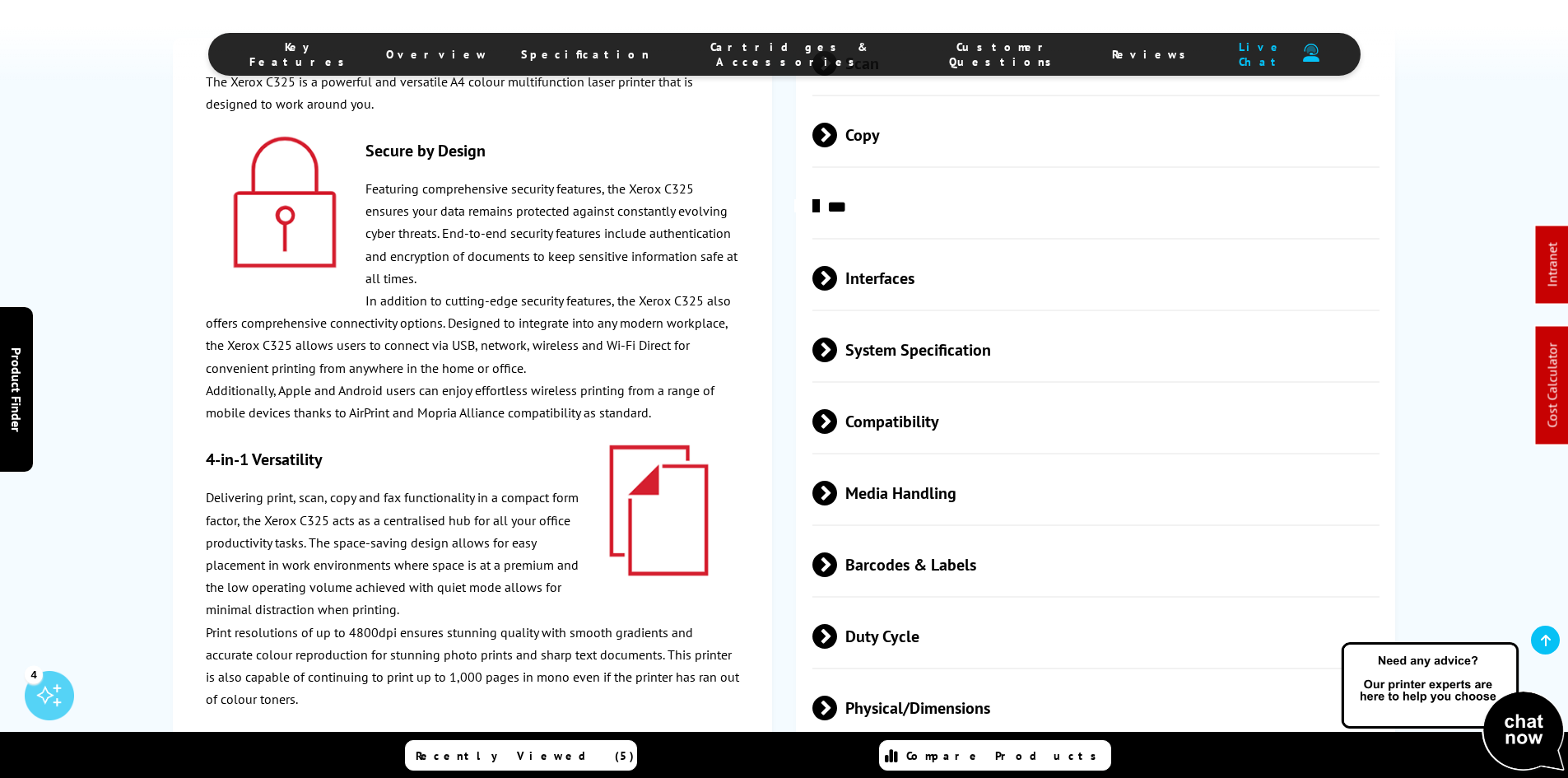
click at [936, 677] on span "Physical/Dimensions" at bounding box center [1096, 708] width 568 height 61
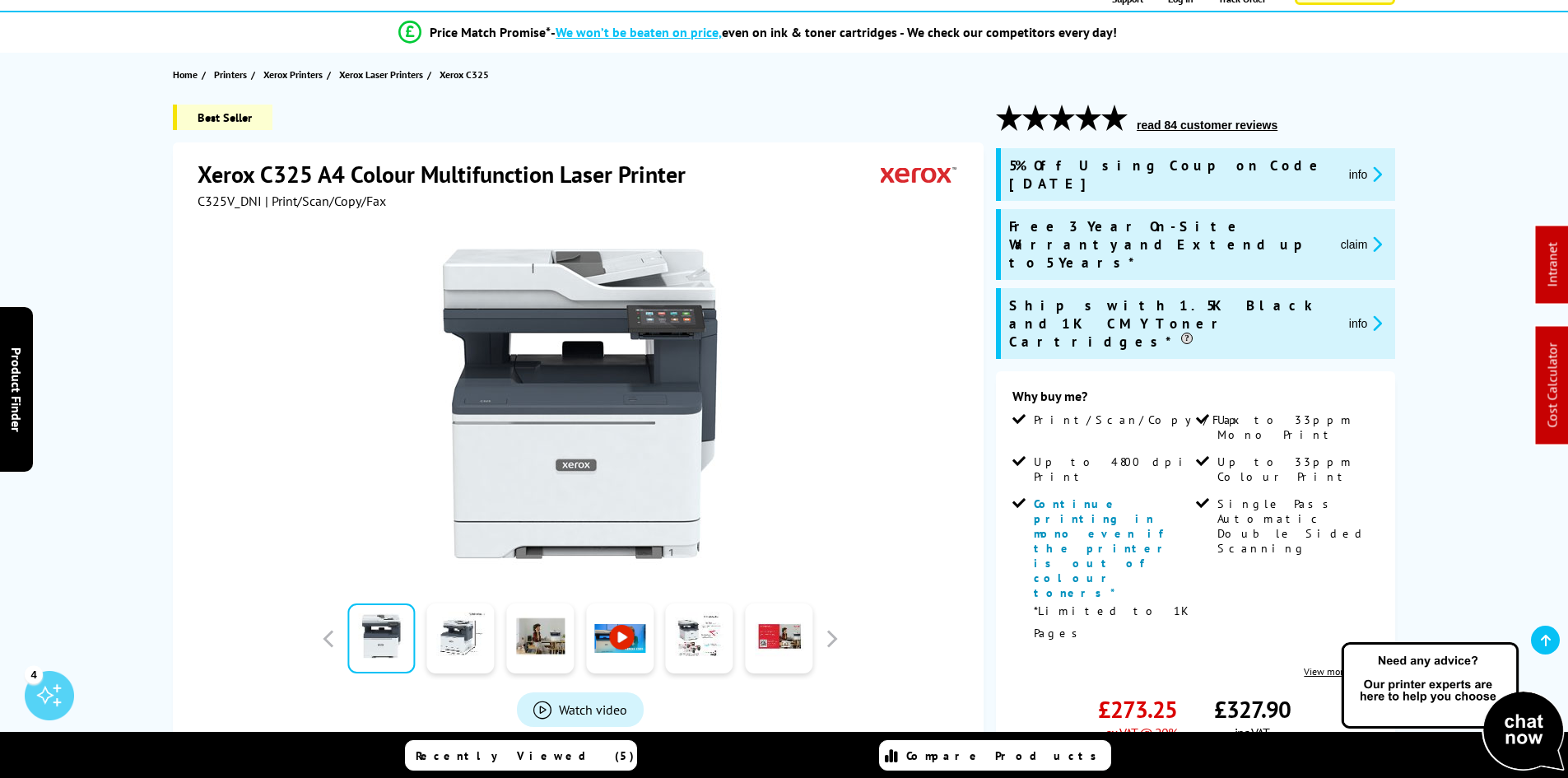
scroll to position [0, 0]
